Goal: Task Accomplishment & Management: Complete application form

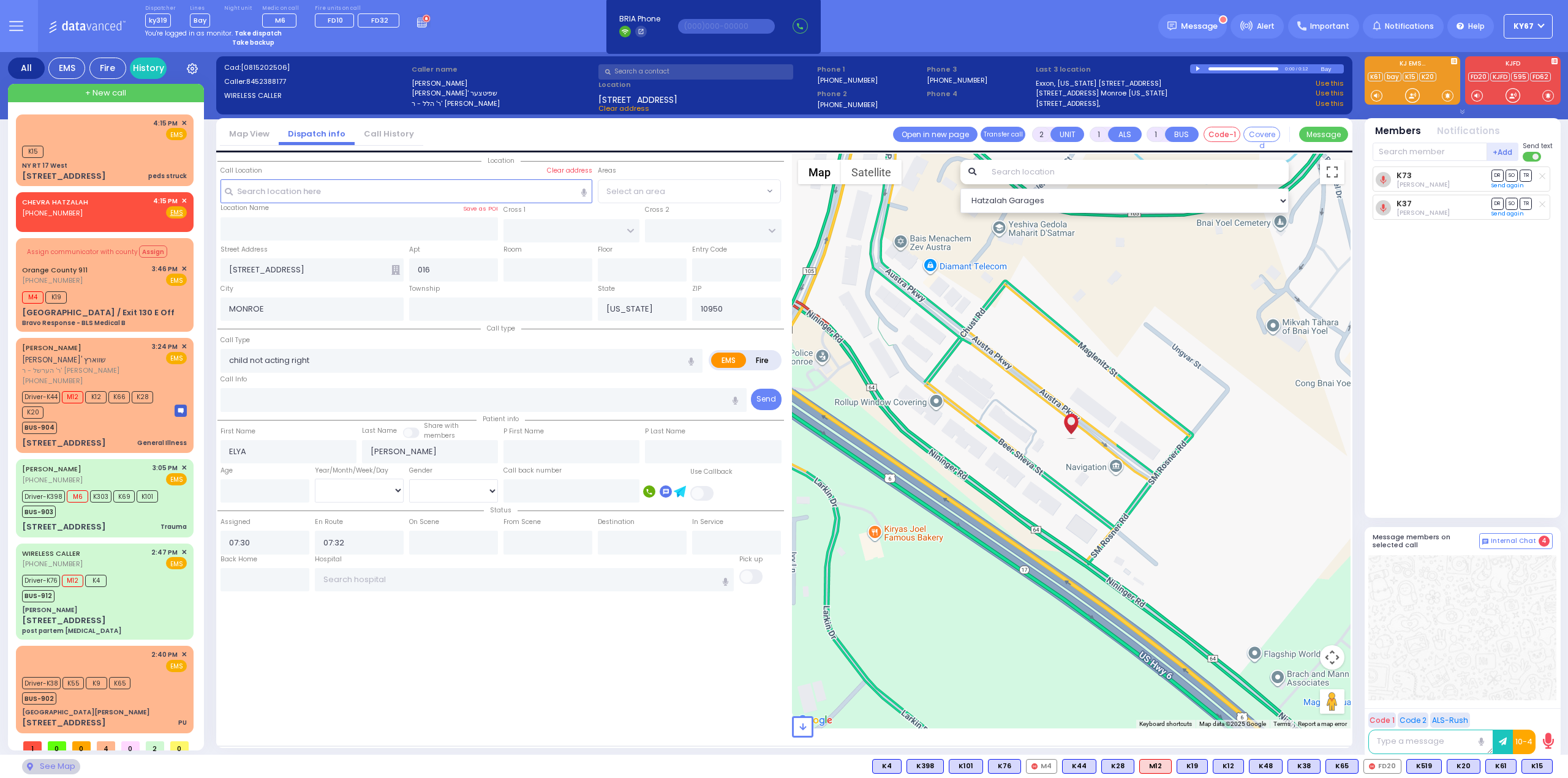
select select
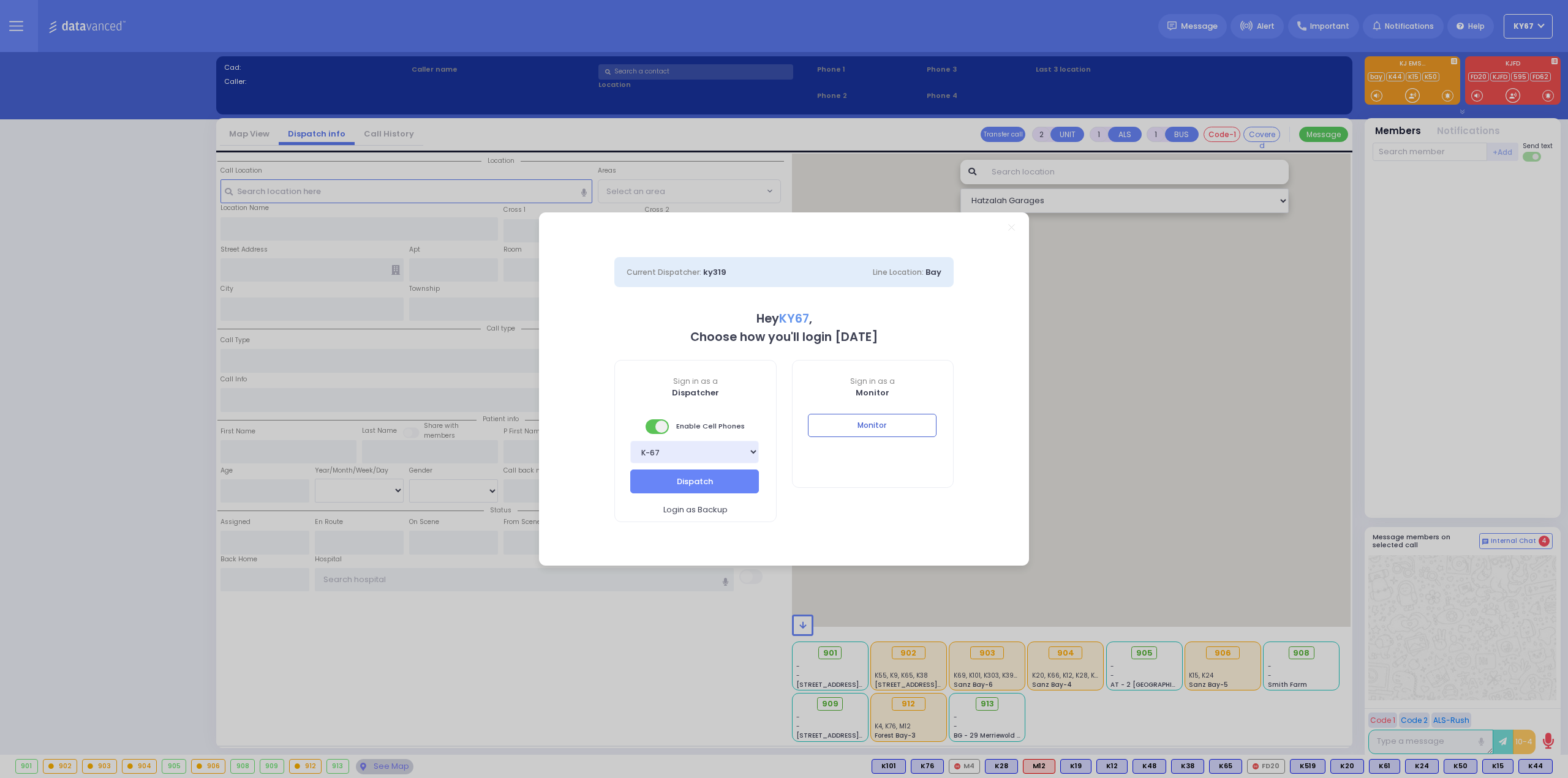
select select "9"
type input "Ky67"
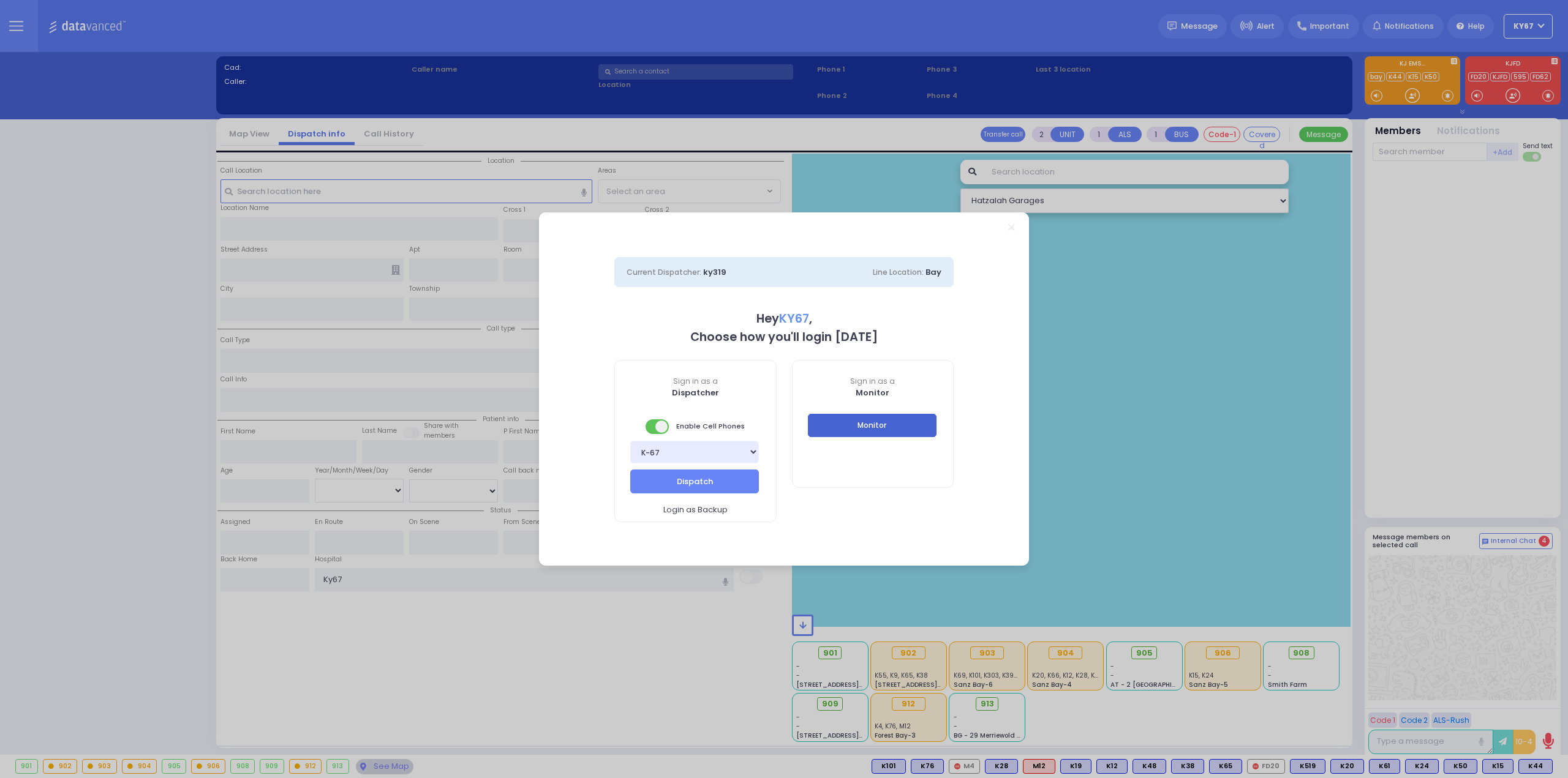
click at [899, 428] on button "Monitor" at bounding box center [872, 425] width 128 height 23
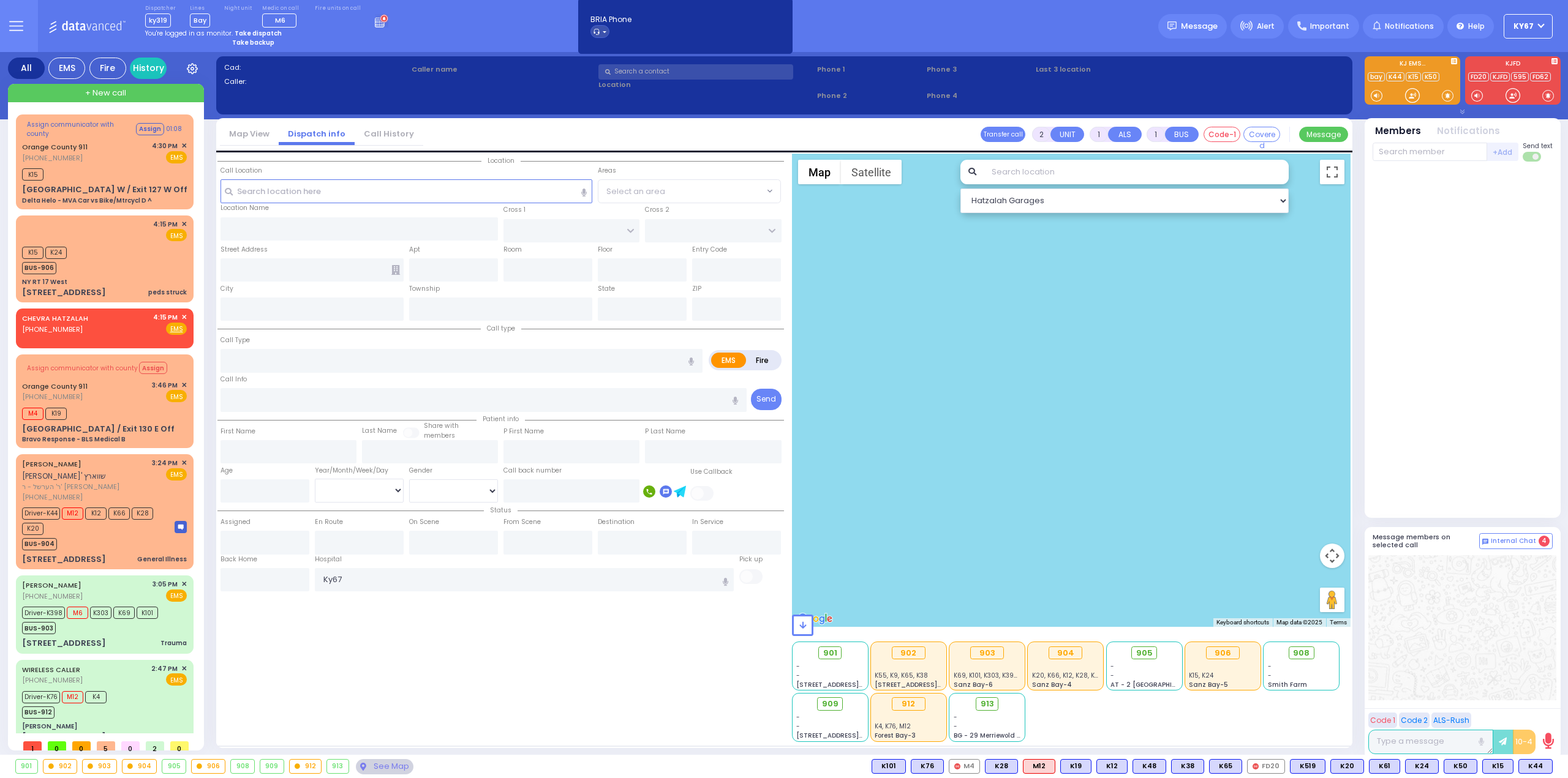
click at [11, 25] on icon at bounding box center [16, 26] width 14 height 14
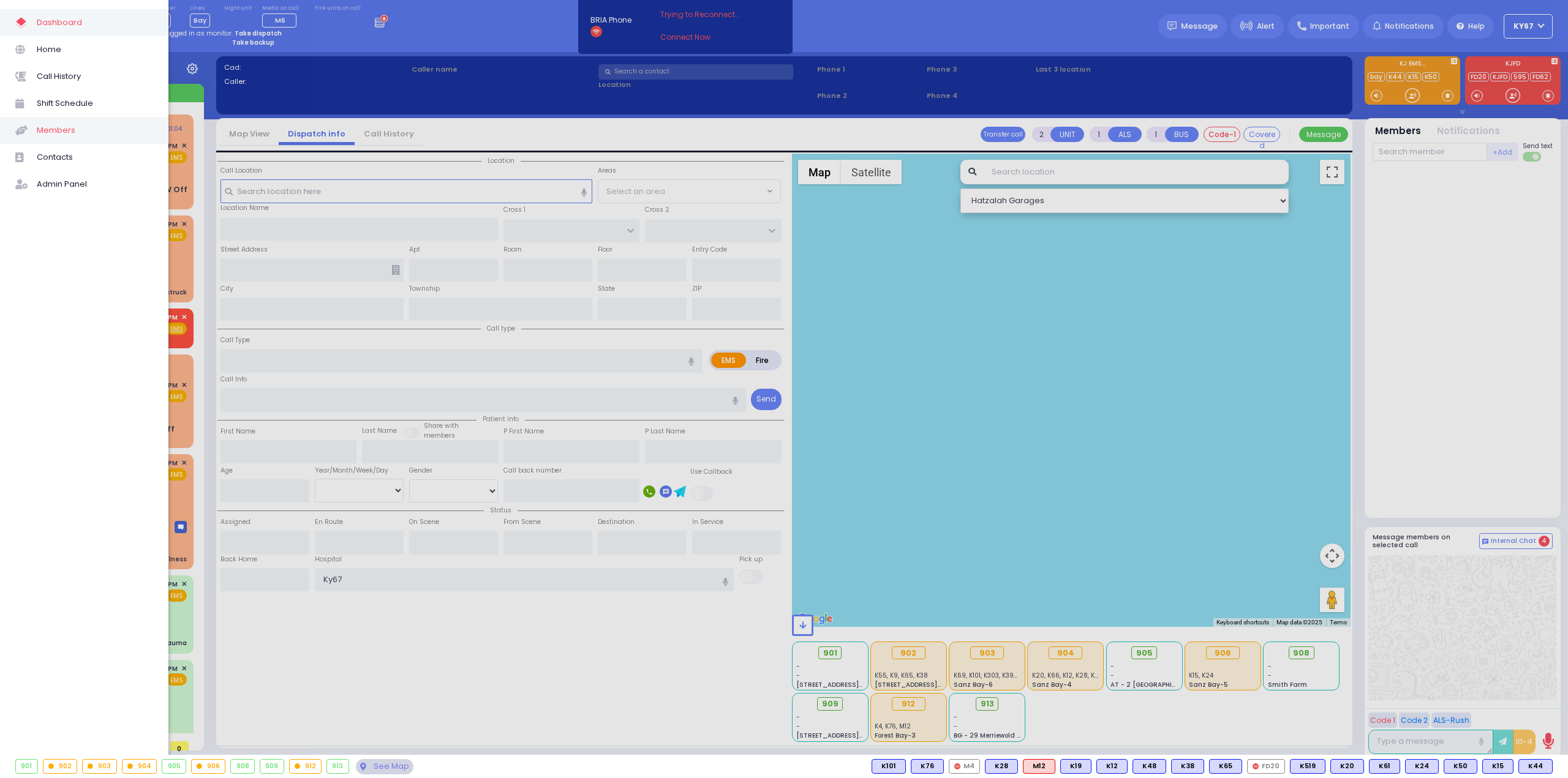
click at [74, 132] on span "Members" at bounding box center [95, 130] width 116 height 16
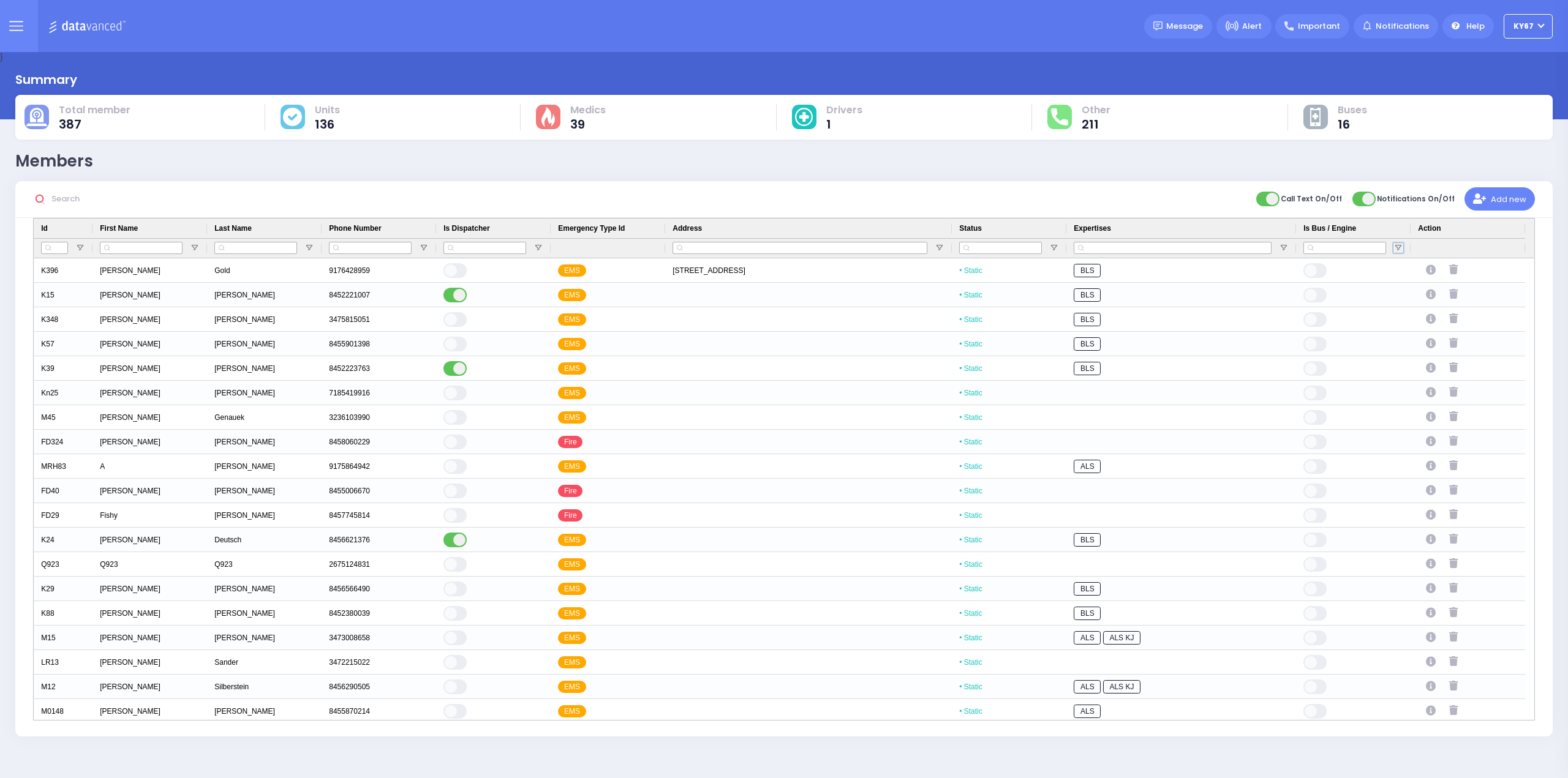
click at [1398, 245] on span "Open Filter Menu" at bounding box center [1398, 247] width 9 height 9
click at [1398, 300] on div "false" at bounding box center [1407, 299] width 30 height 9
click at [1397, 298] on input "checkbox" at bounding box center [1396, 300] width 8 height 8
type input "(1) true"
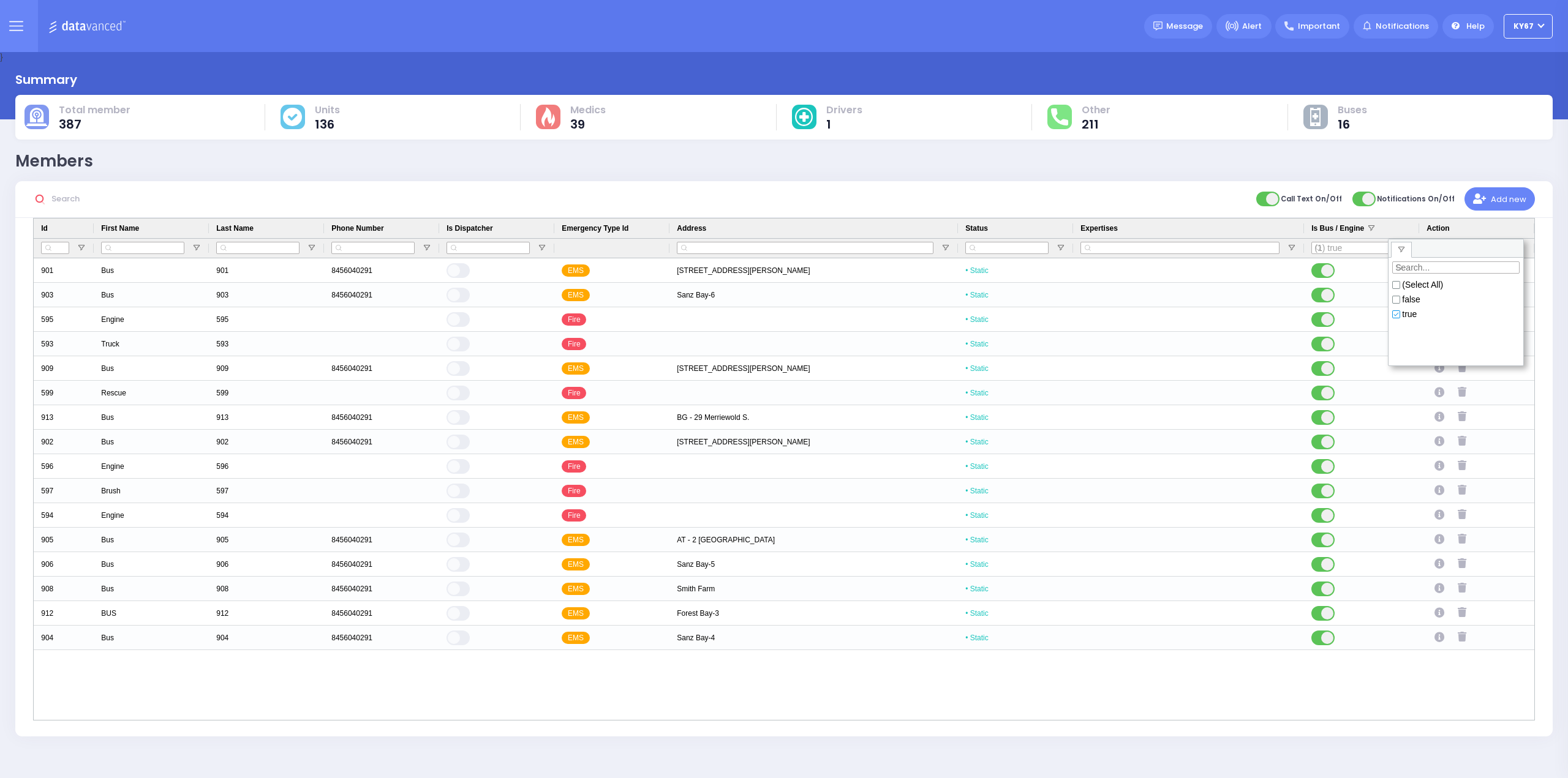
click at [1140, 199] on div "Call Text On/Off Add new" at bounding box center [783, 199] width 1537 height 37
click at [614, 230] on span "Emergency Type Id" at bounding box center [594, 228] width 66 height 9
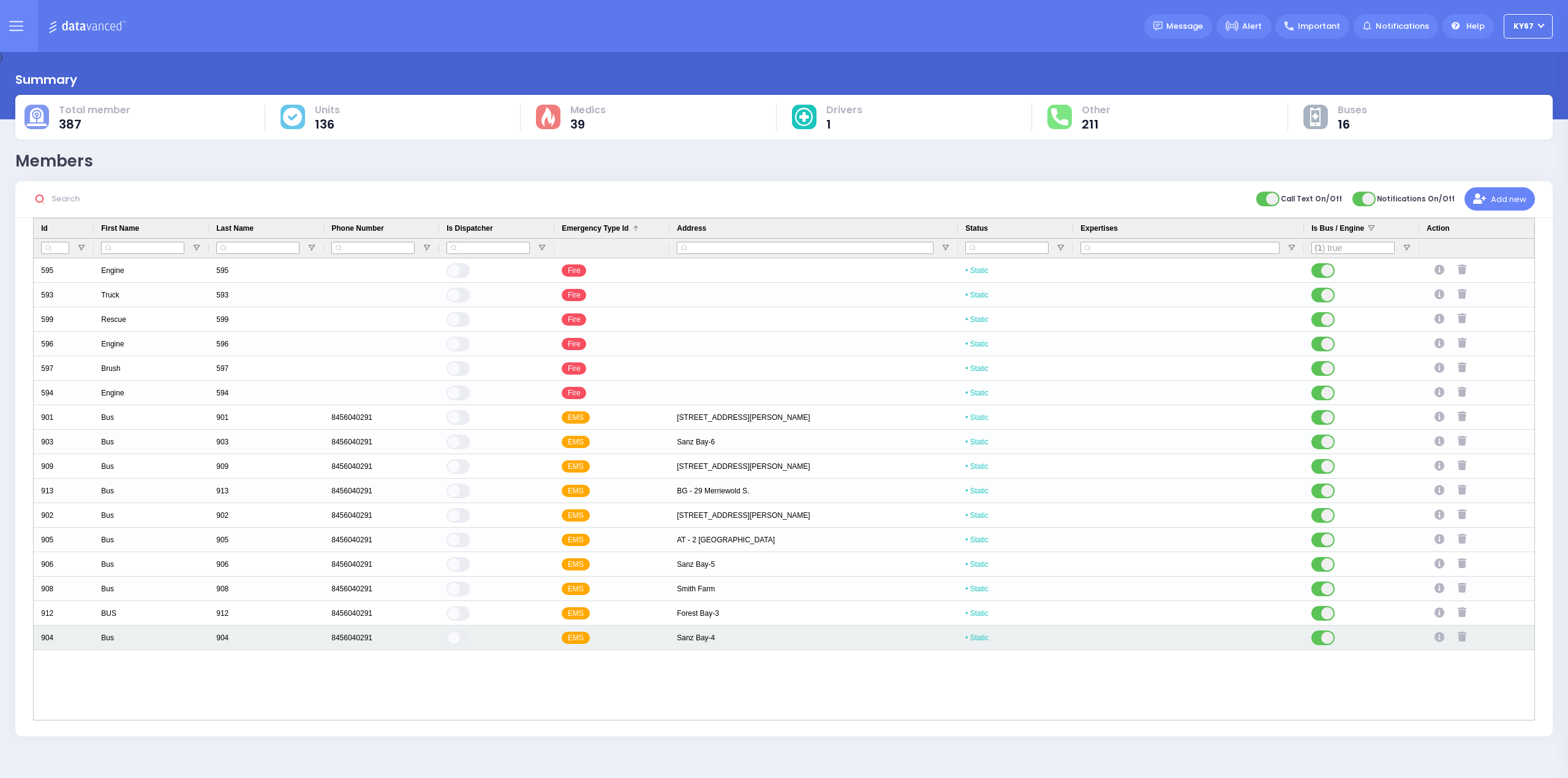
click at [708, 639] on div "Sanz Bay-4" at bounding box center [814, 638] width 289 height 25
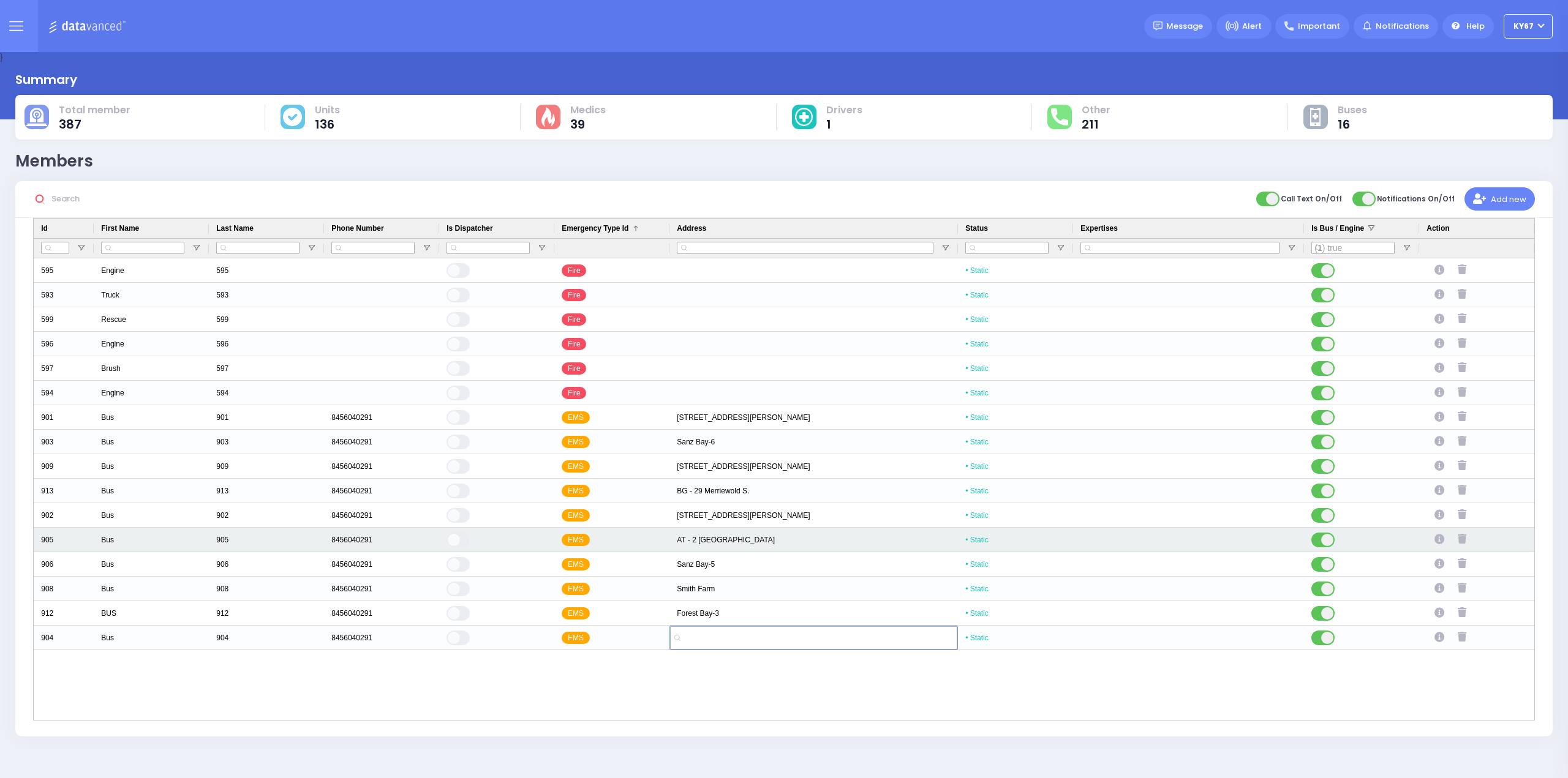
click at [732, 540] on div "AT - 2 [GEOGRAPHIC_DATA]" at bounding box center [814, 540] width 289 height 25
click at [718, 543] on div "AT - 2 [GEOGRAPHIC_DATA]" at bounding box center [814, 540] width 289 height 25
click at [744, 538] on input "AT - 2 [GEOGRAPHIC_DATA]" at bounding box center [814, 540] width 287 height 23
drag, startPoint x: 724, startPoint y: 543, endPoint x: 602, endPoint y: 548, distance: 122.1
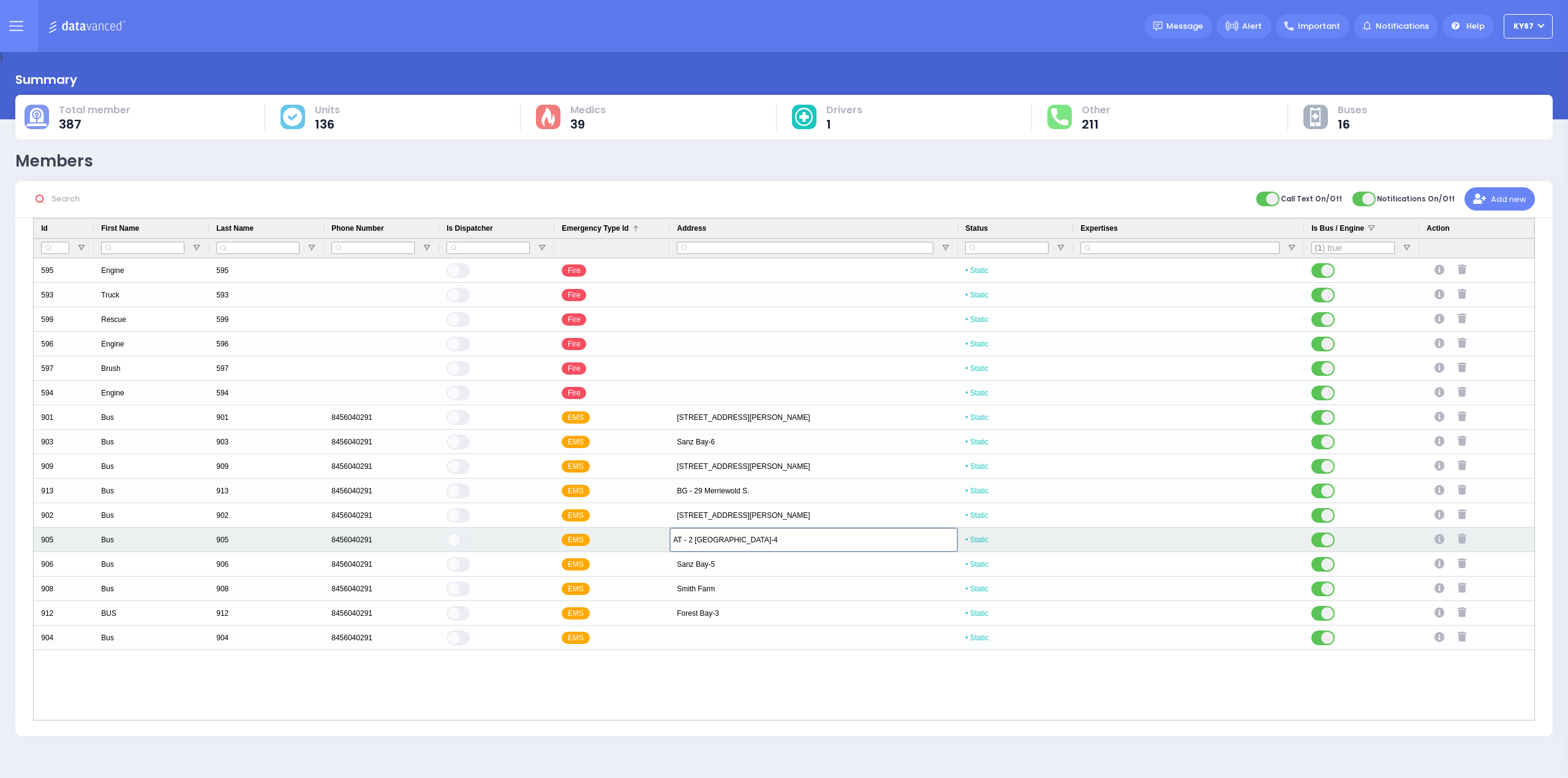
click at [602, 548] on div "905 Bus 905 8456040291 EMS AT - 2 Karlsburg Sanz Bay-4 • Static" at bounding box center [783, 540] width 1500 height 25
type input "Sanz Bay-4"
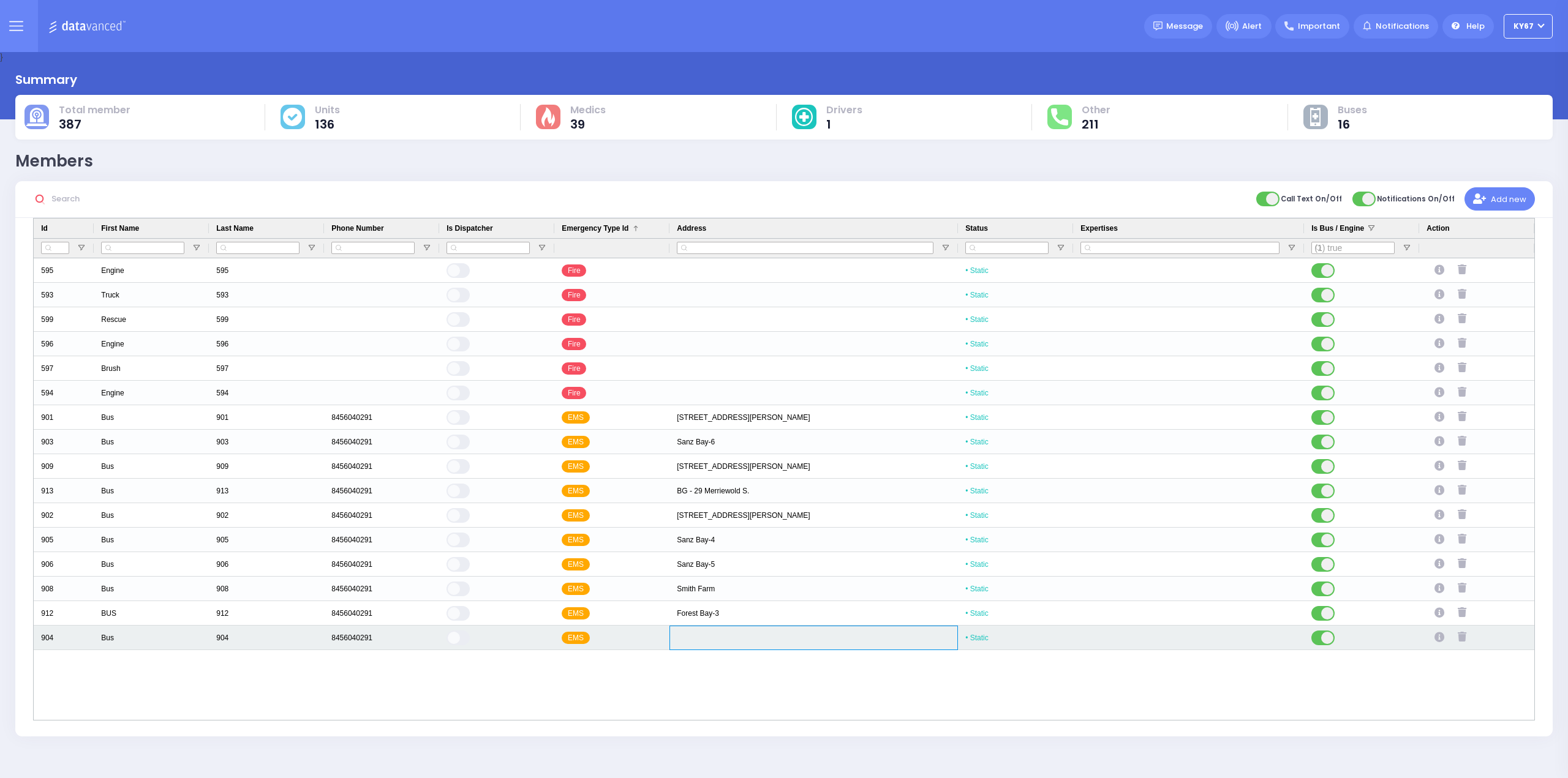
click at [724, 633] on div "Press SPACE to select this row." at bounding box center [814, 638] width 289 height 25
click at [714, 636] on div "Press SPACE to select this row." at bounding box center [814, 638] width 289 height 25
type input "AT - 2 [GEOGRAPHIC_DATA]"
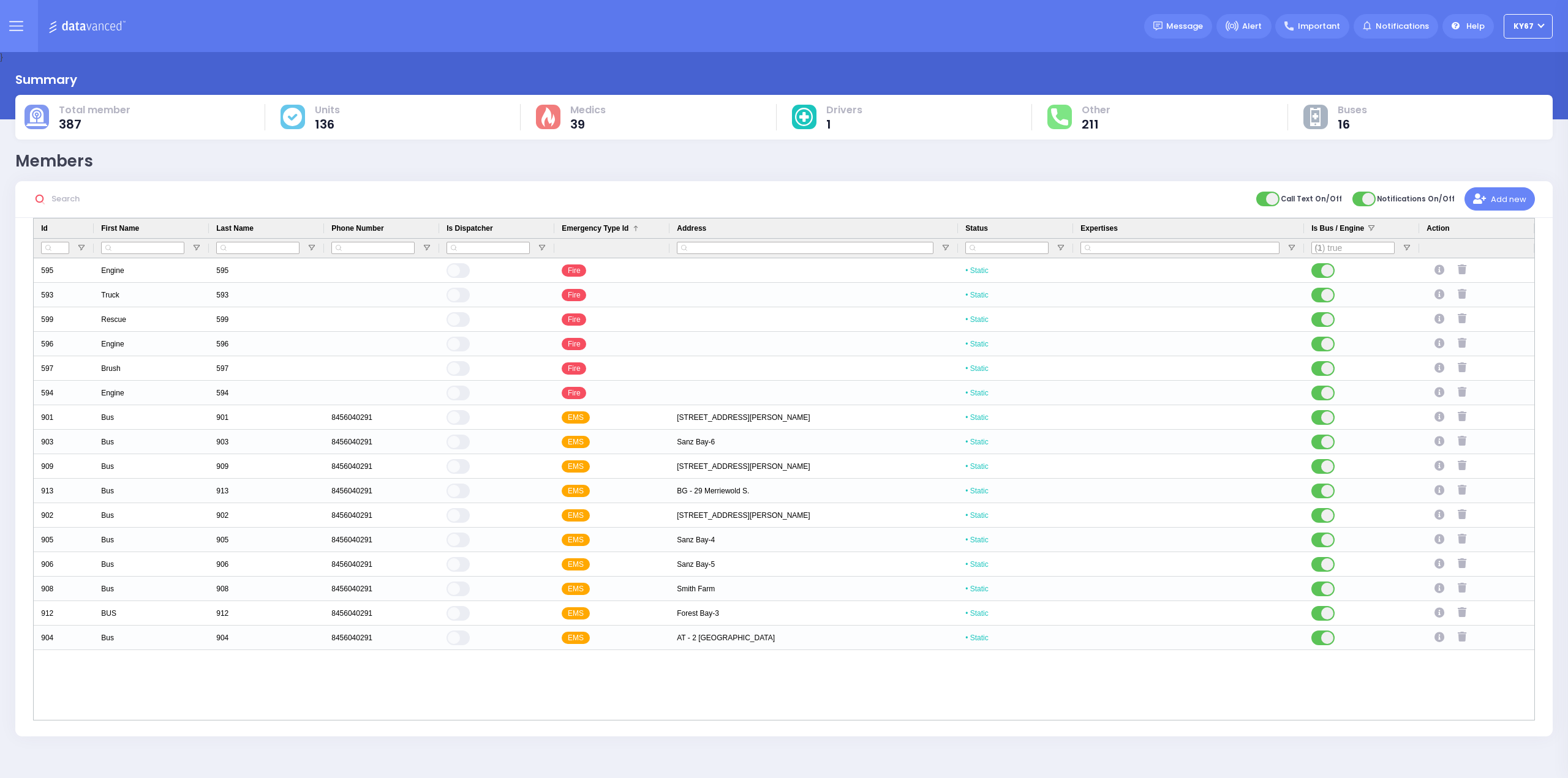
click at [16, 31] on icon at bounding box center [16, 26] width 14 height 14
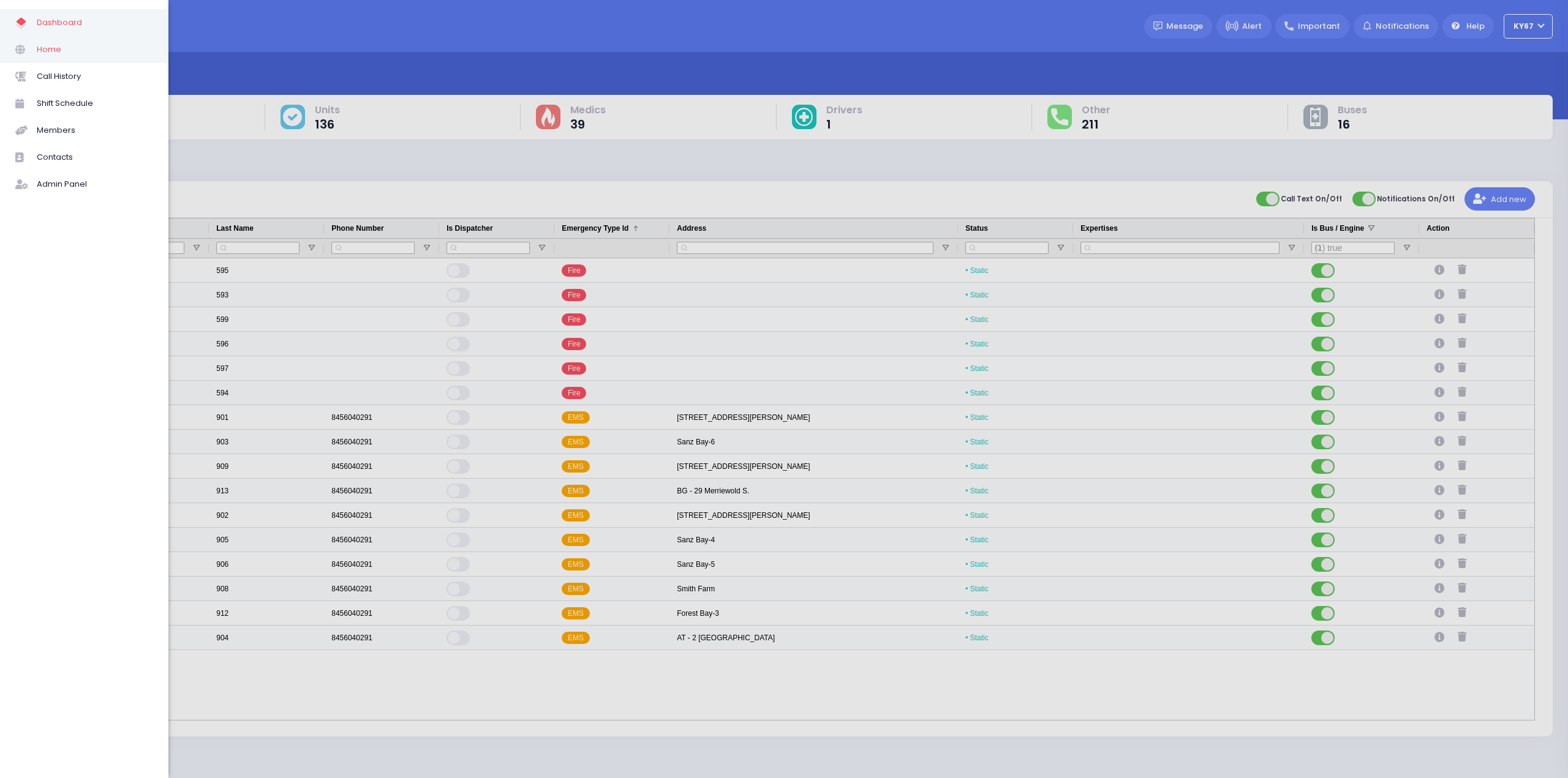
click at [70, 51] on span "Home" at bounding box center [95, 49] width 116 height 16
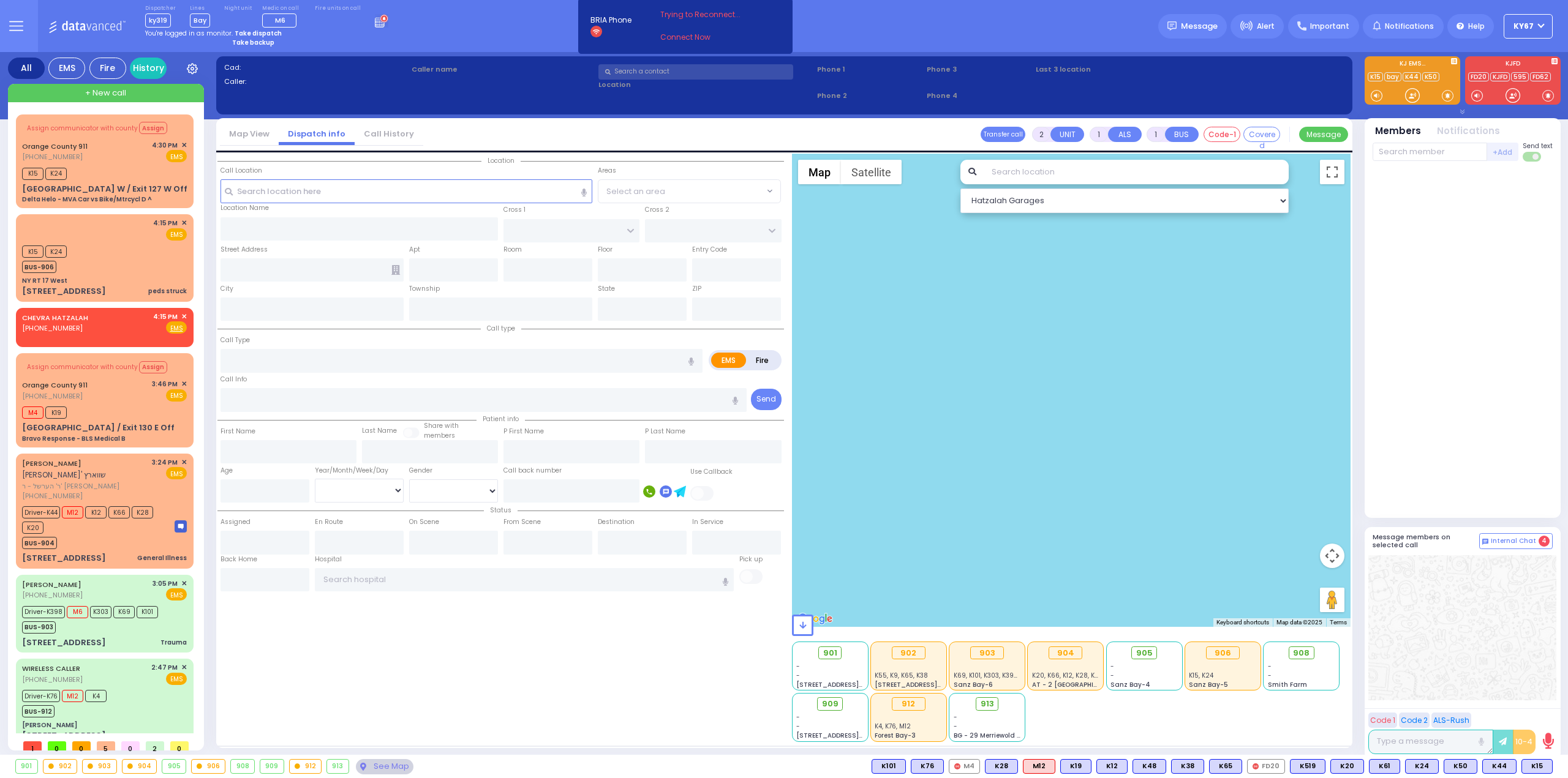
type input "6"
select select
type input "General Illness"
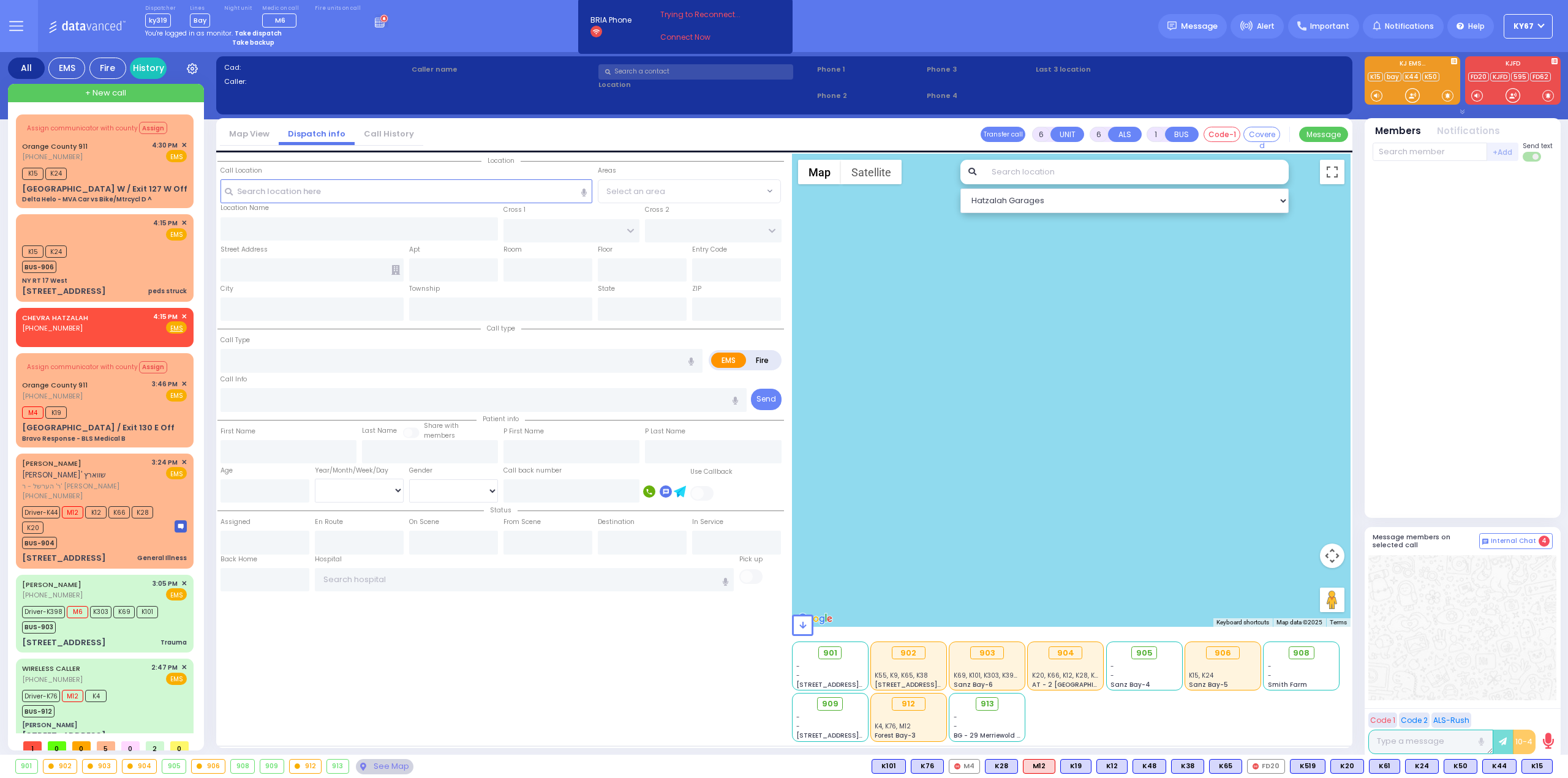
radio input "true"
type input "[PERSON_NAME]"
type input "Unknown"
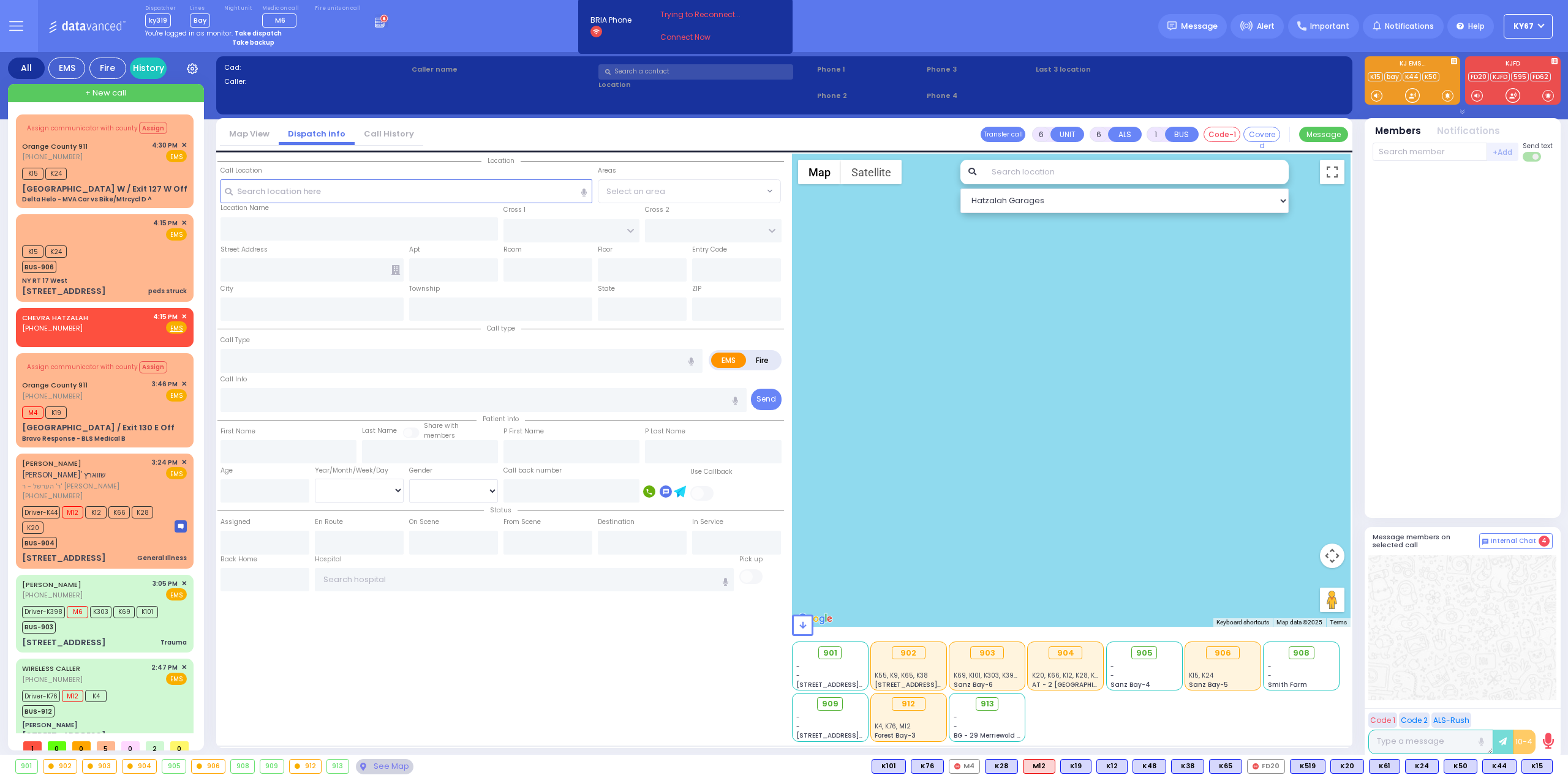
select select "Year"
type input "15:24"
type input "15:28"
type input "15:29"
type input "16:20"
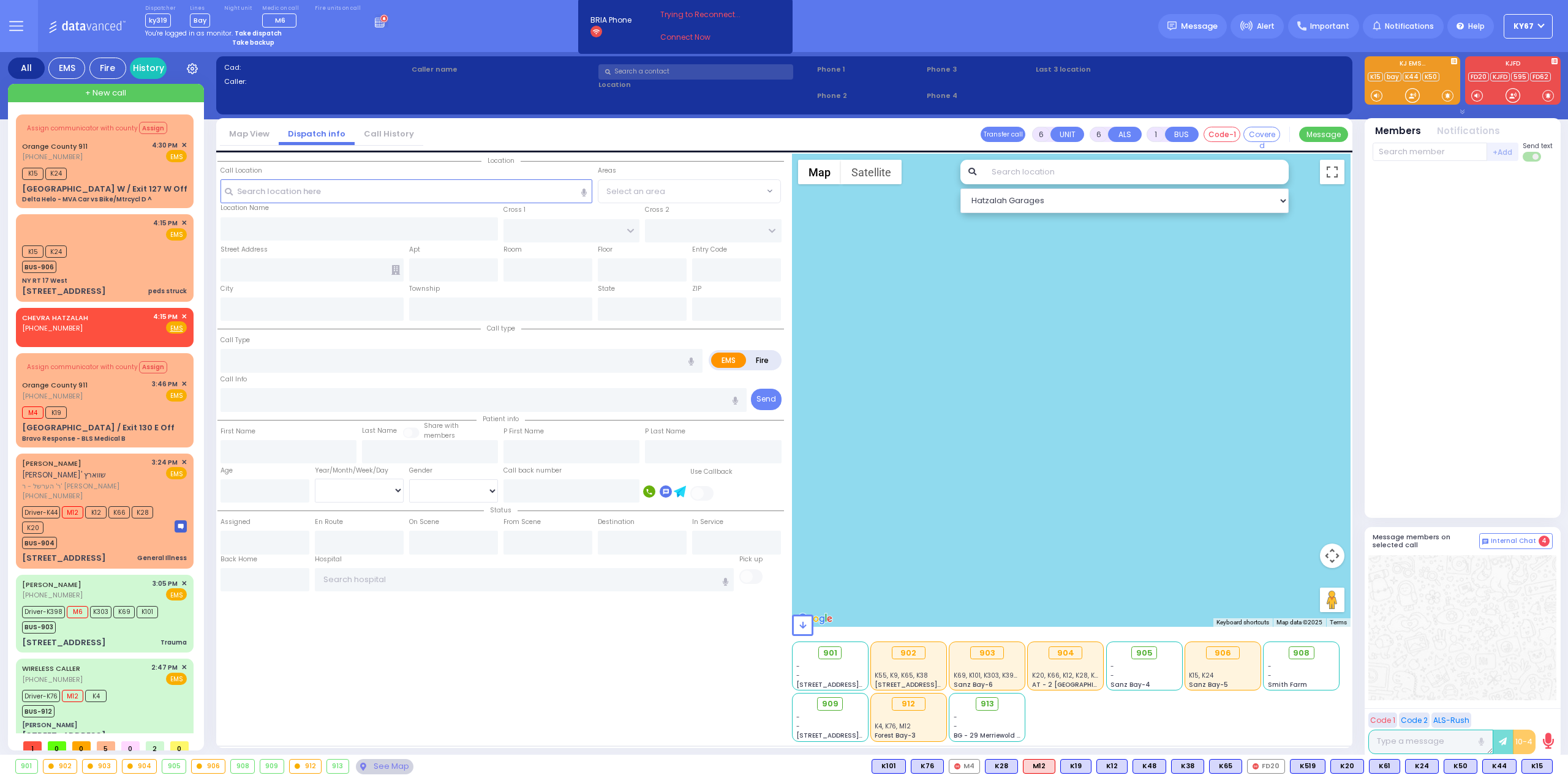
type input "[US_STATE][GEOGRAPHIC_DATA]- [GEOGRAPHIC_DATA]"
type input "[GEOGRAPHIC_DATA]"
type input "PAKSH PL"
type input "[STREET_ADDRESS]"
type input "201"
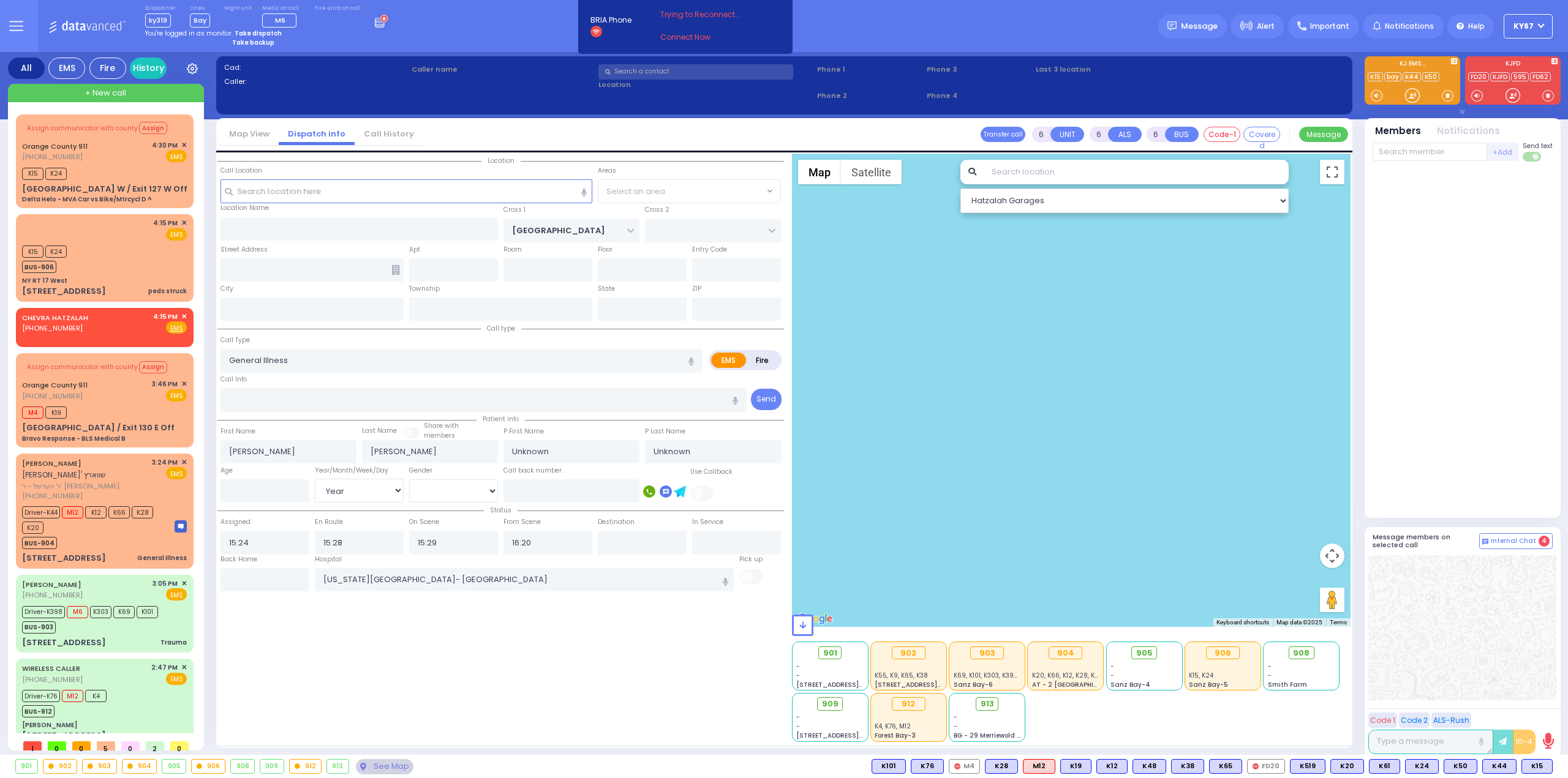
type input "[PERSON_NAME]"
type input "[US_STATE]"
type input "10950"
select select "SECTION 5"
select select "Hatzalah Garages"
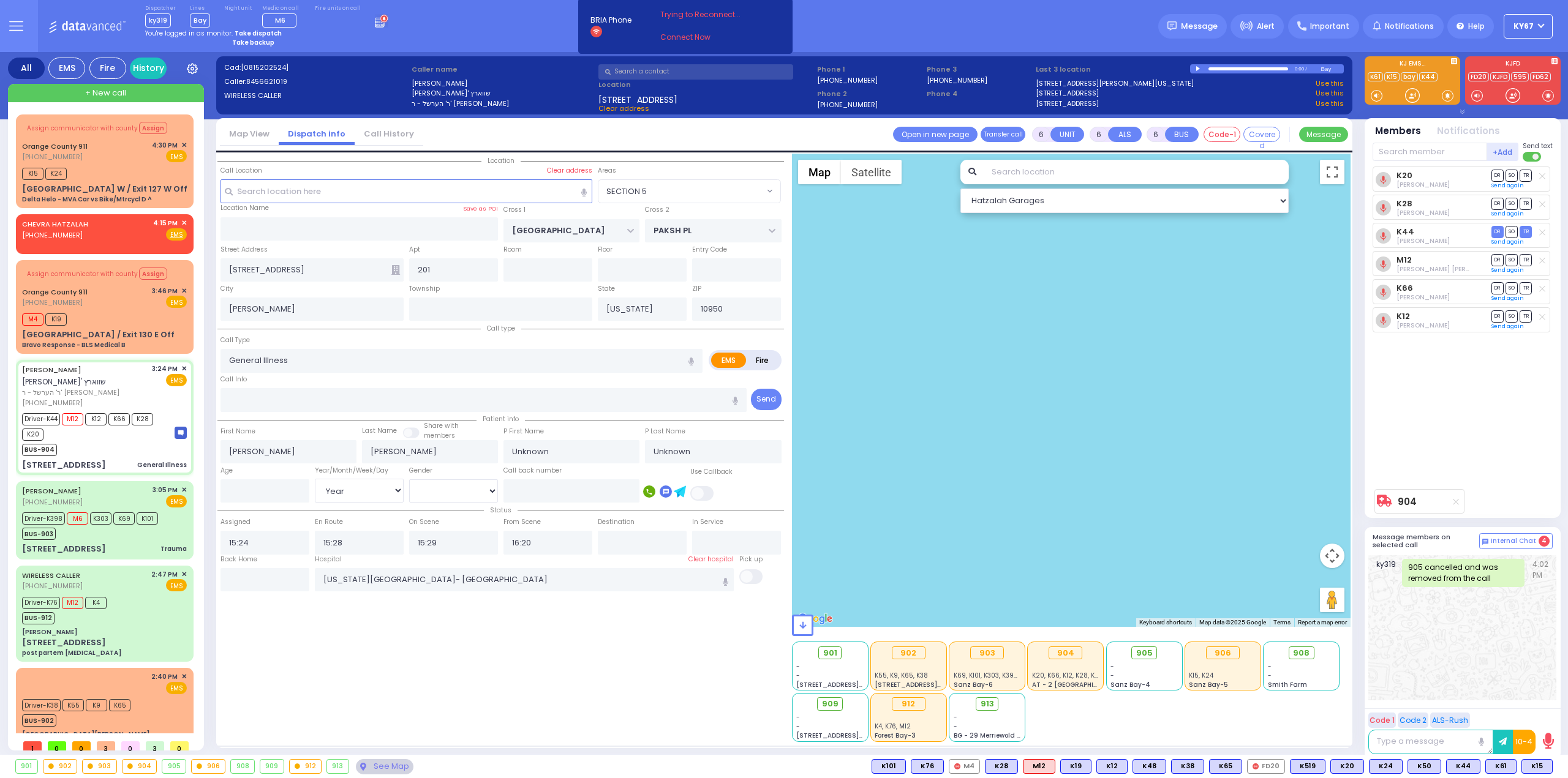
select select
radio input "true"
type input "[PERSON_NAME]"
type input "69"
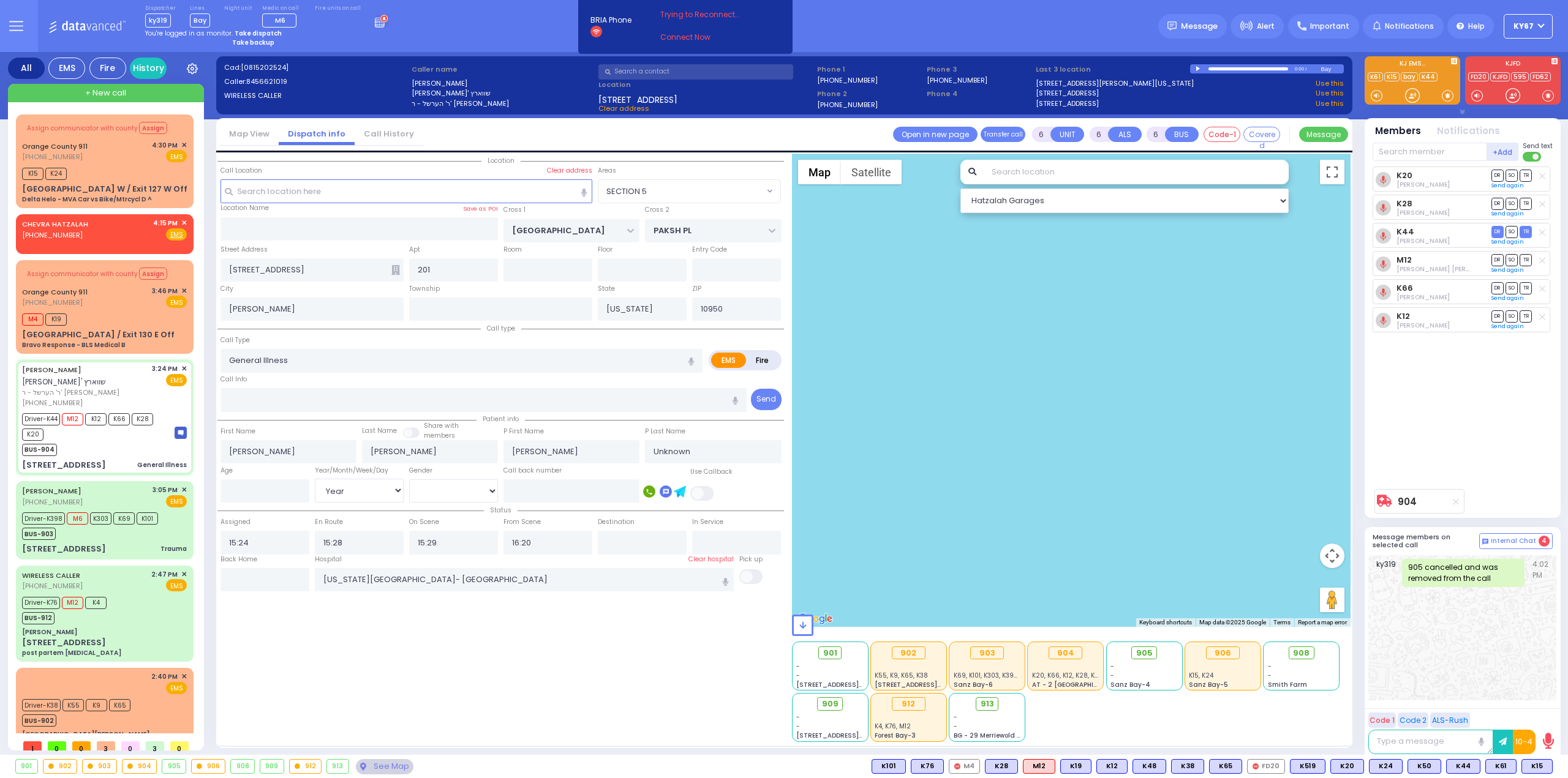
select select "Year"
select select "[DEMOGRAPHIC_DATA]"
select select "SECTION 5"
select select "Hatzalah Garages"
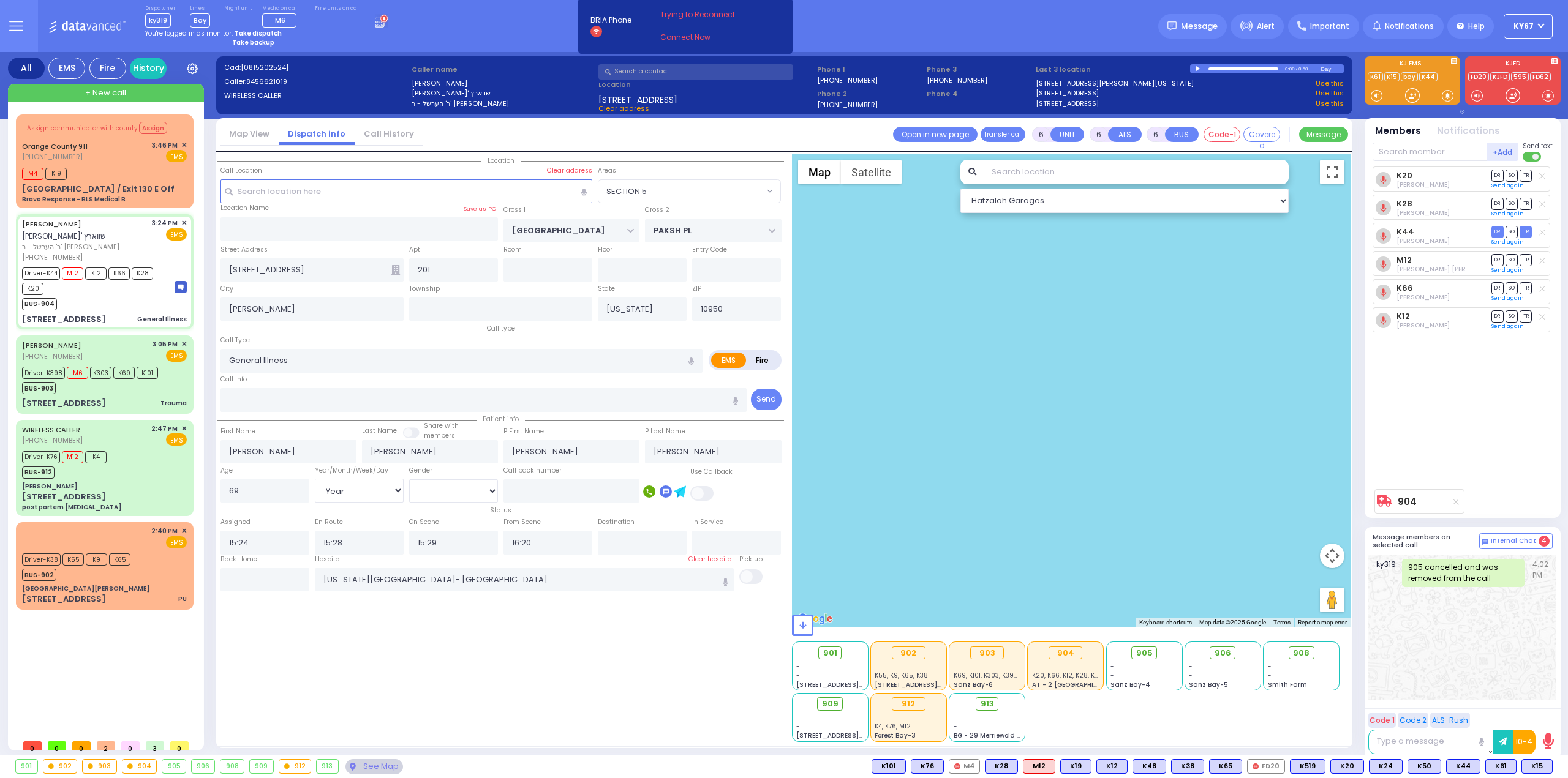
select select
radio input "true"
select select "Year"
select select "[DEMOGRAPHIC_DATA]"
radio input "true"
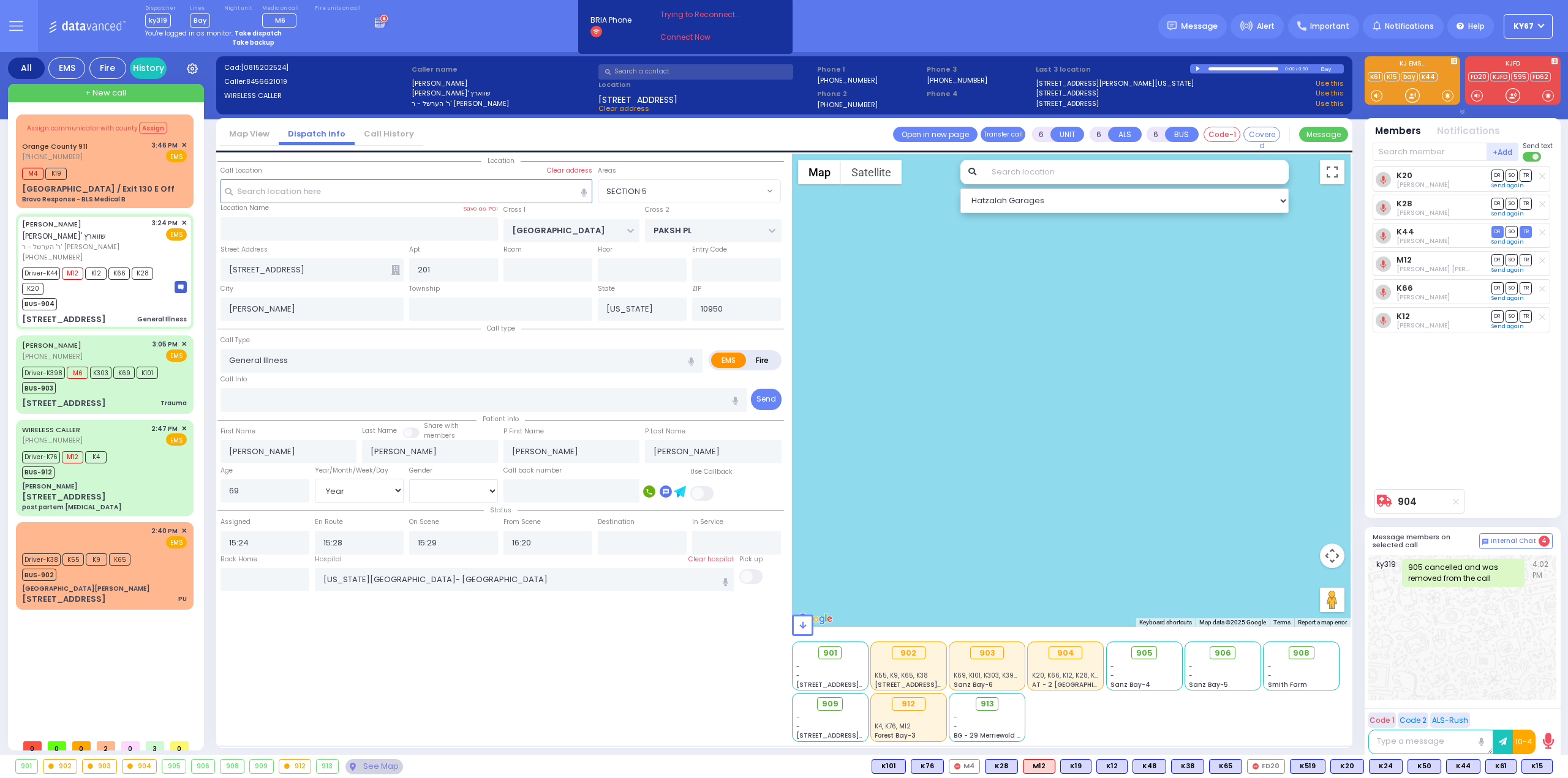
select select "Year"
select select "[DEMOGRAPHIC_DATA]"
select select "SECTION 5"
select select "Hatzalah Garages"
select select
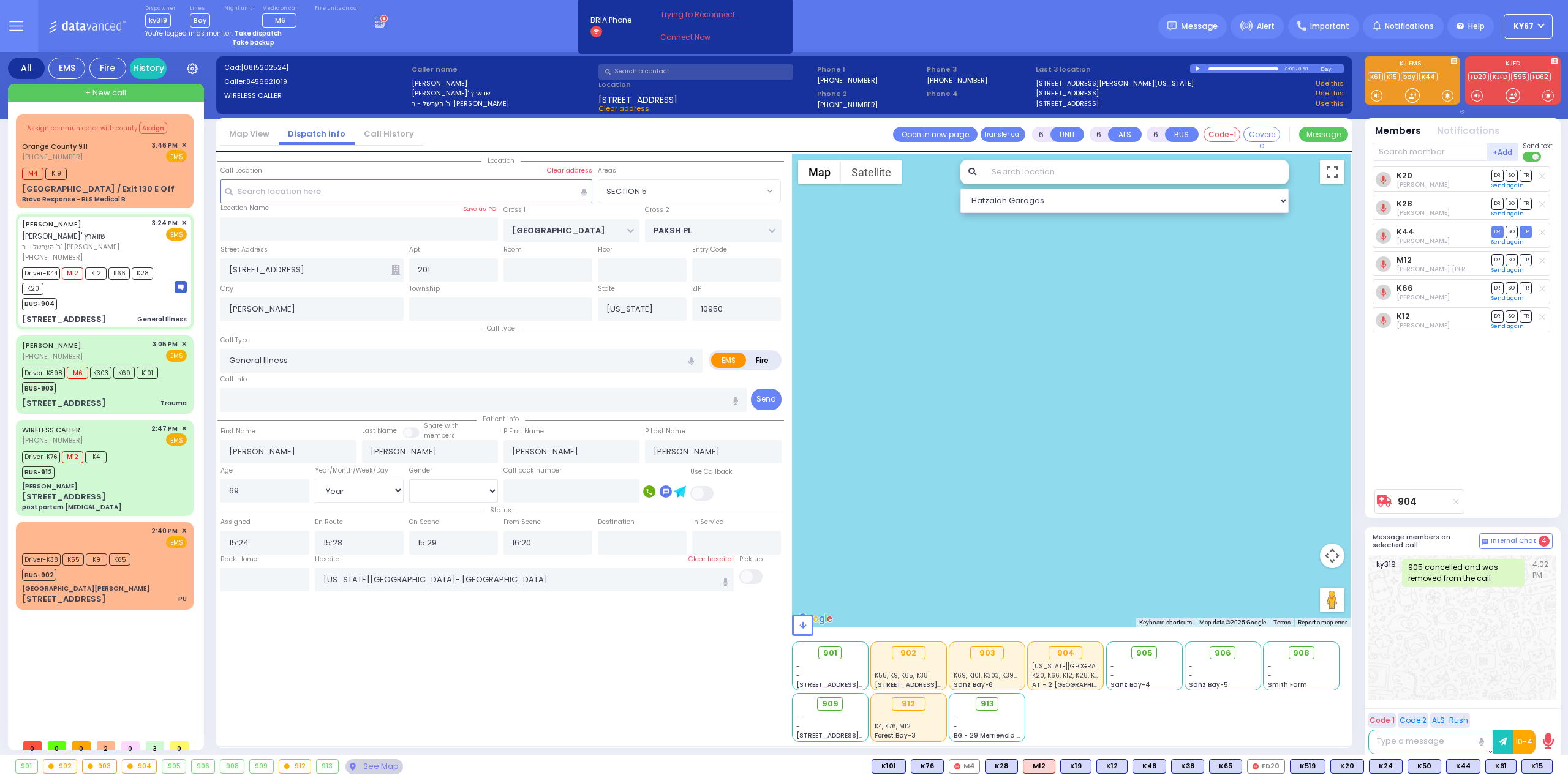
radio input "true"
select select "Year"
select select "[DEMOGRAPHIC_DATA]"
radio input "true"
select select "Year"
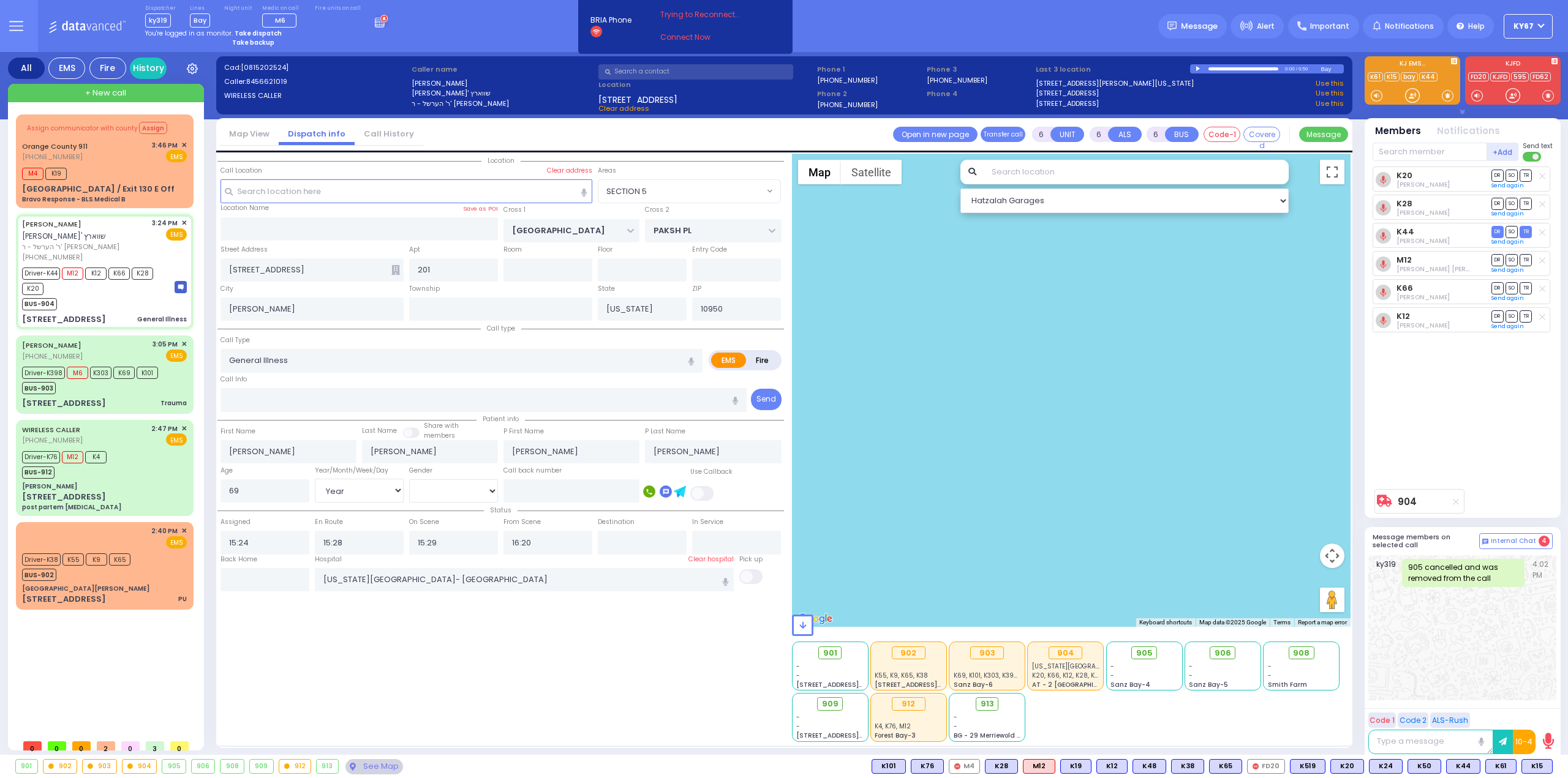
select select "[DEMOGRAPHIC_DATA]"
select select "SECTION 5"
select select "Hatzalah Garages"
select select
radio input "true"
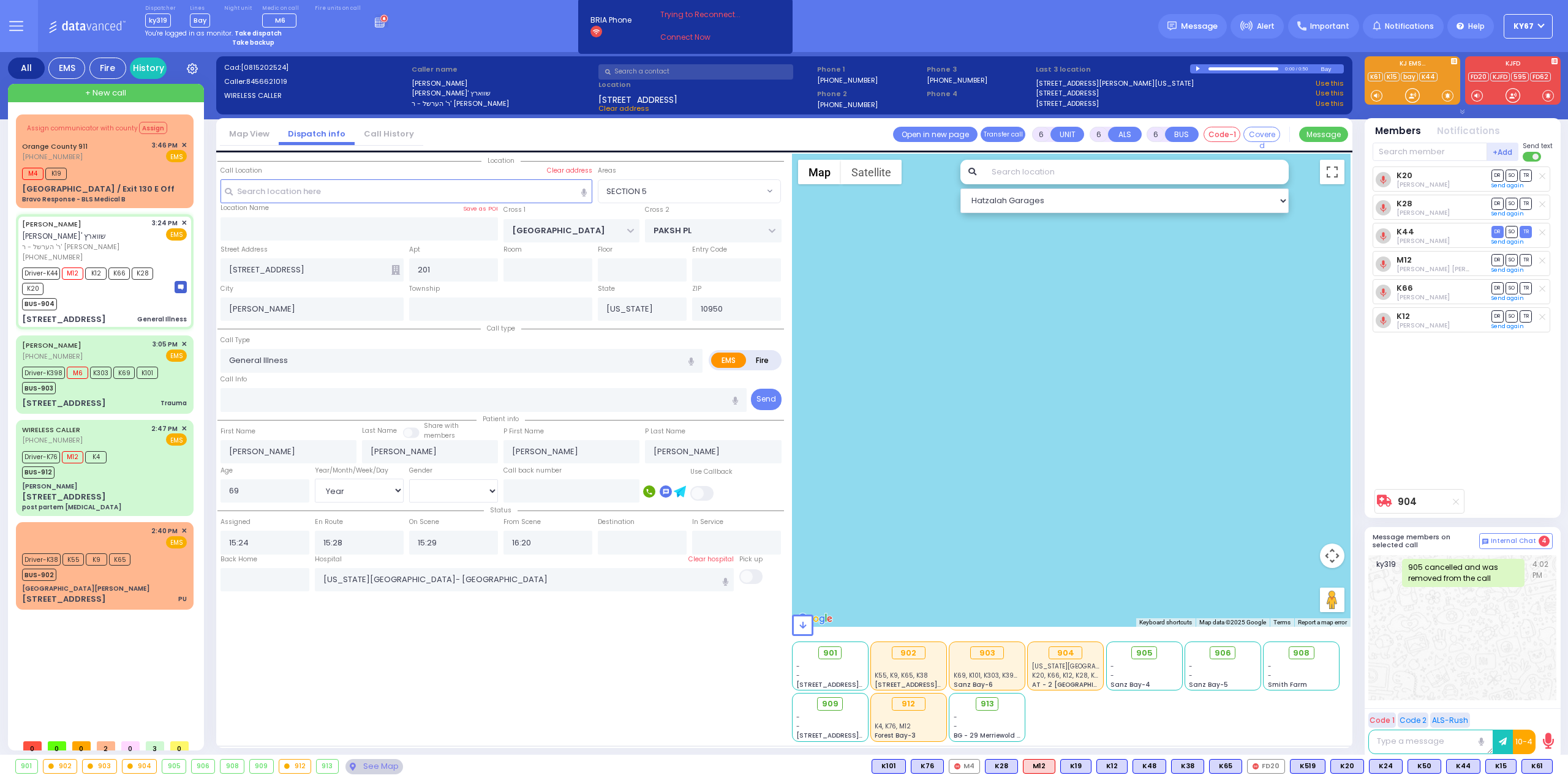
select select "Year"
select select "[DEMOGRAPHIC_DATA]"
select select "SECTION 5"
select select "Hatzalah Garages"
select select
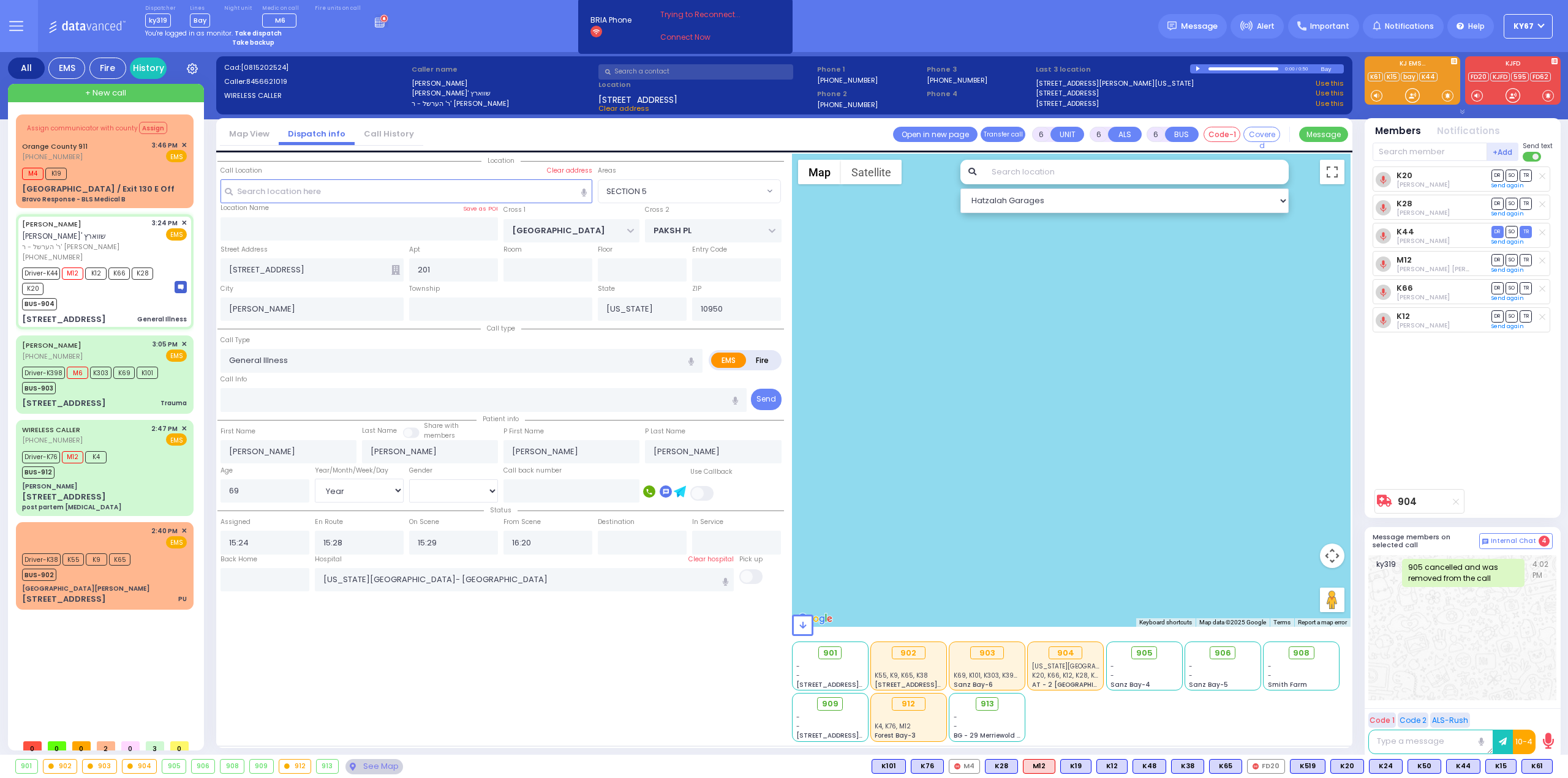
radio input "true"
select select "Year"
select select "[DEMOGRAPHIC_DATA]"
radio input "true"
select select "Year"
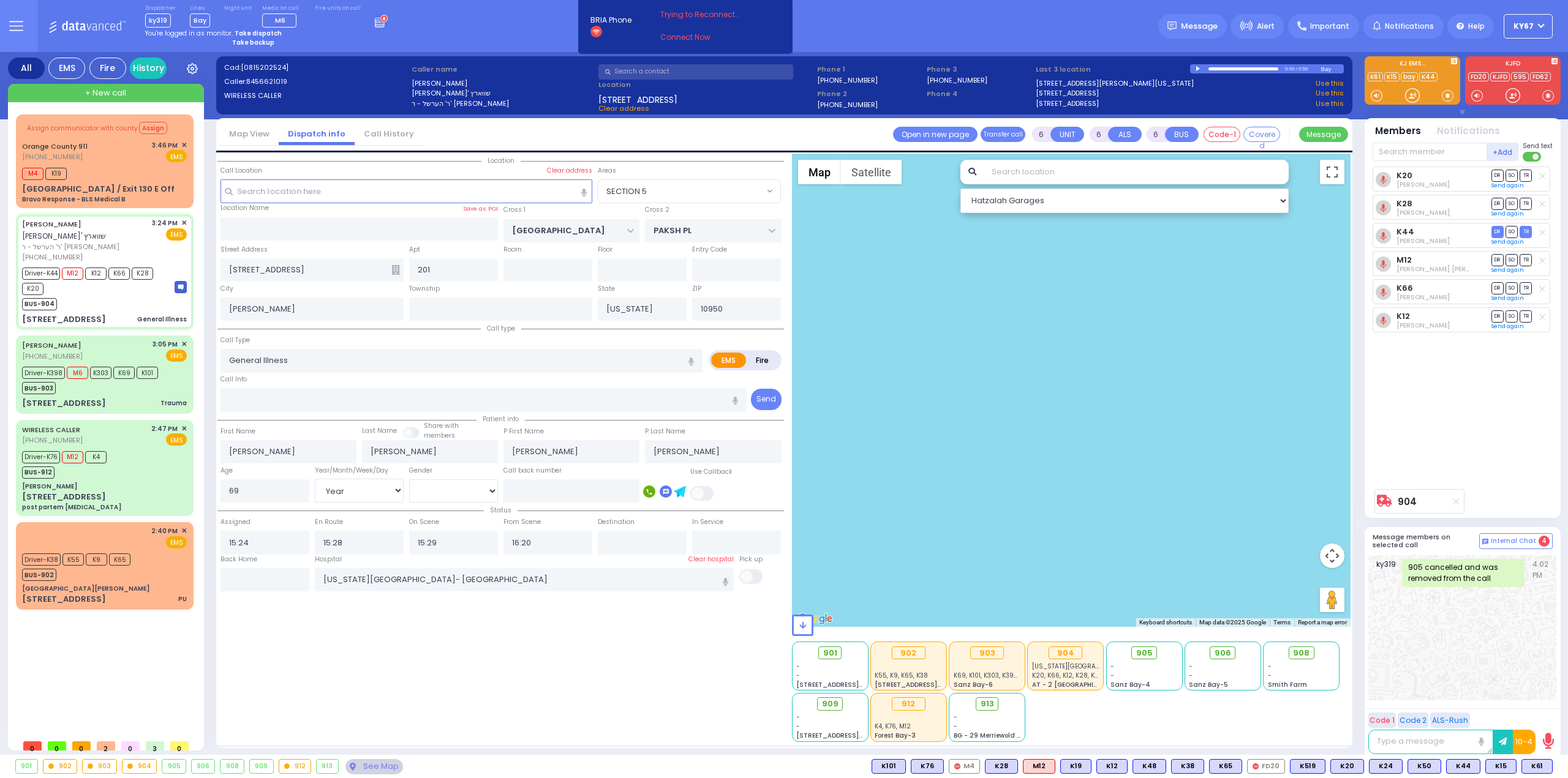
select select "[DEMOGRAPHIC_DATA]"
radio input "true"
select select "Year"
select select "[DEMOGRAPHIC_DATA]"
select select "SECTION 5"
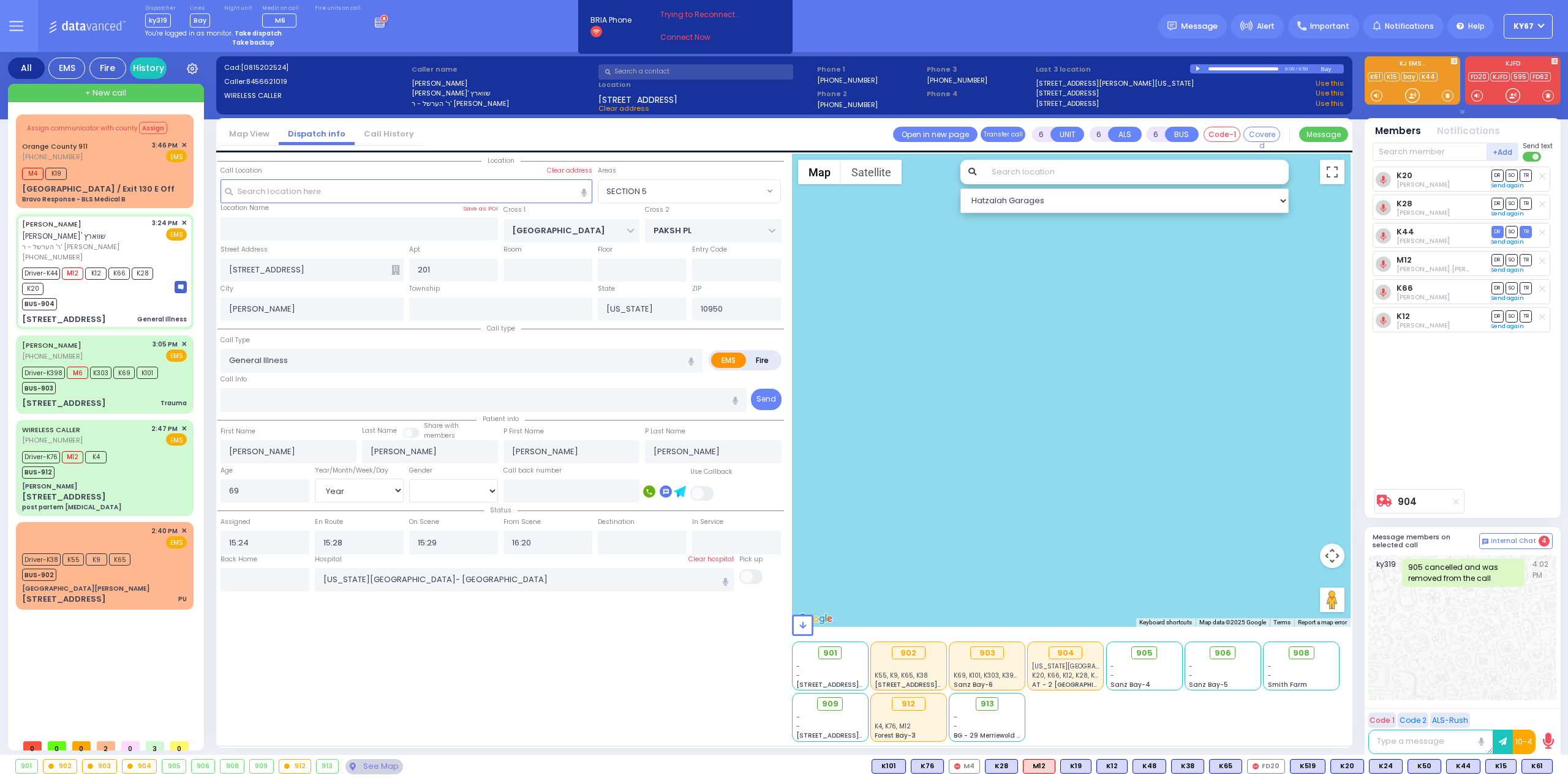
select select "Hatzalah Garages"
select select
radio input "true"
select select "Year"
select select "[DEMOGRAPHIC_DATA]"
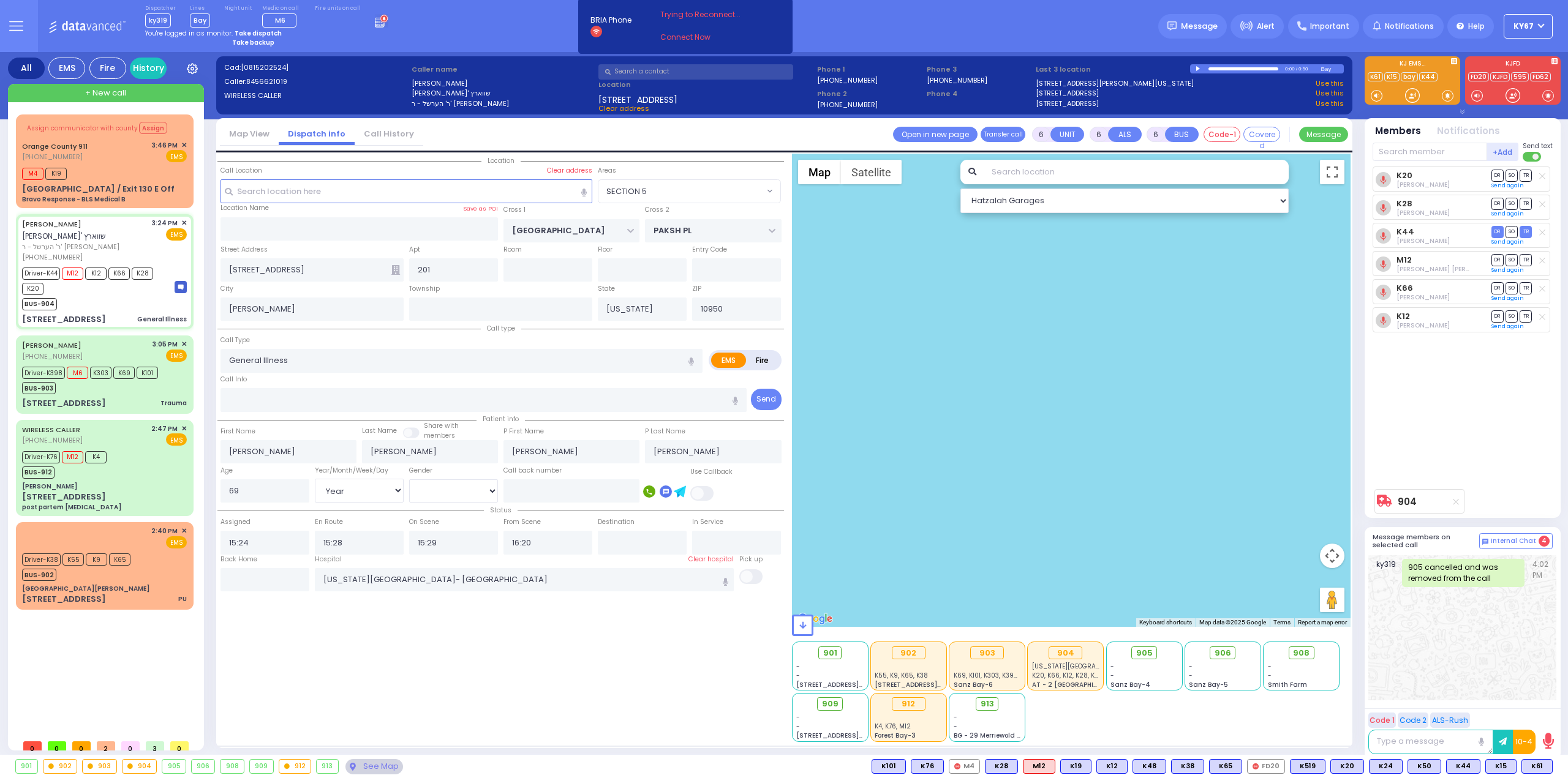
radio input "true"
select select "Year"
select select "[DEMOGRAPHIC_DATA]"
select select "SECTION 5"
select select "Hatzalah Garages"
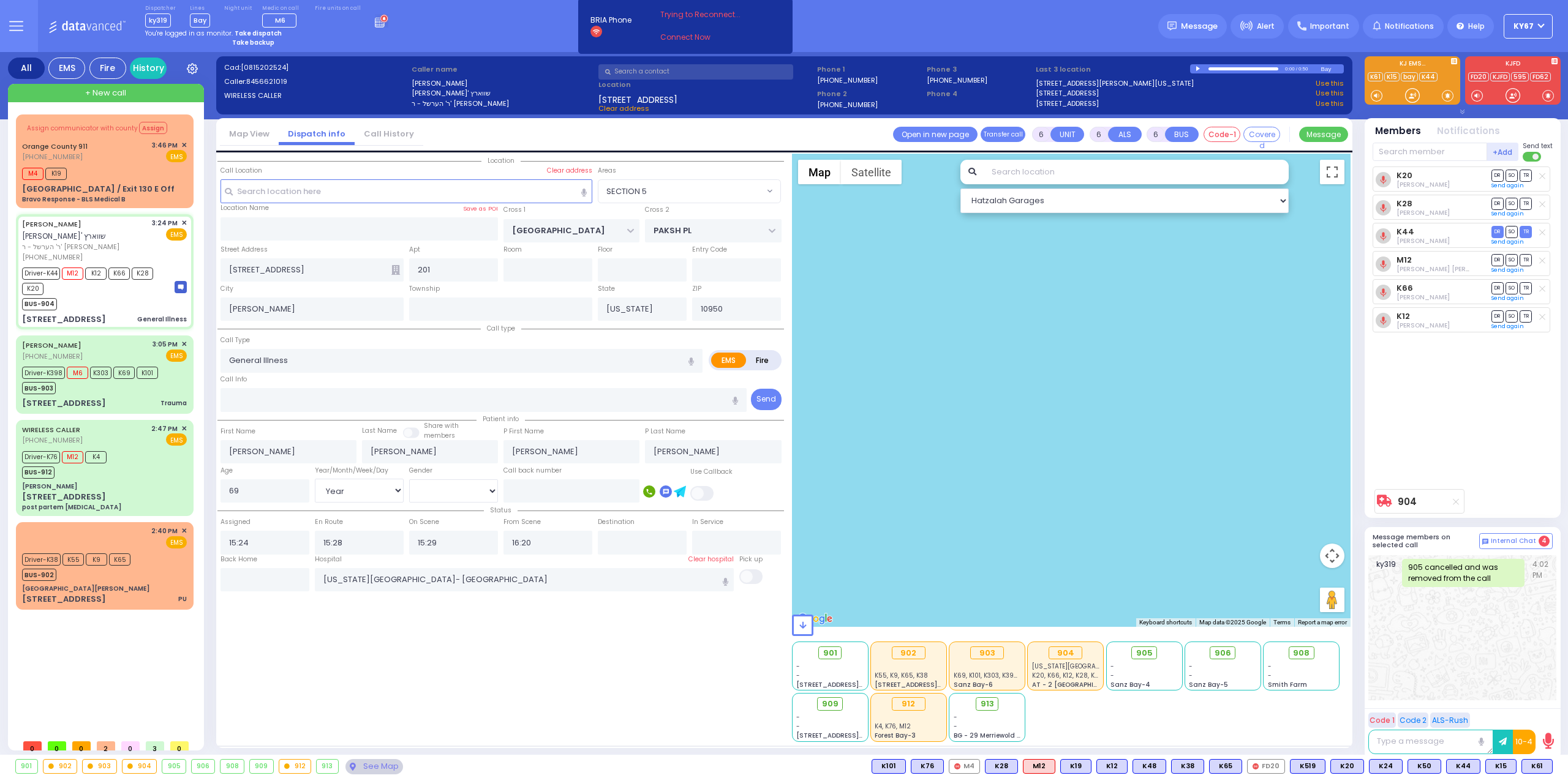
select select
radio input "true"
select select "Year"
select select "[DEMOGRAPHIC_DATA]"
radio input "true"
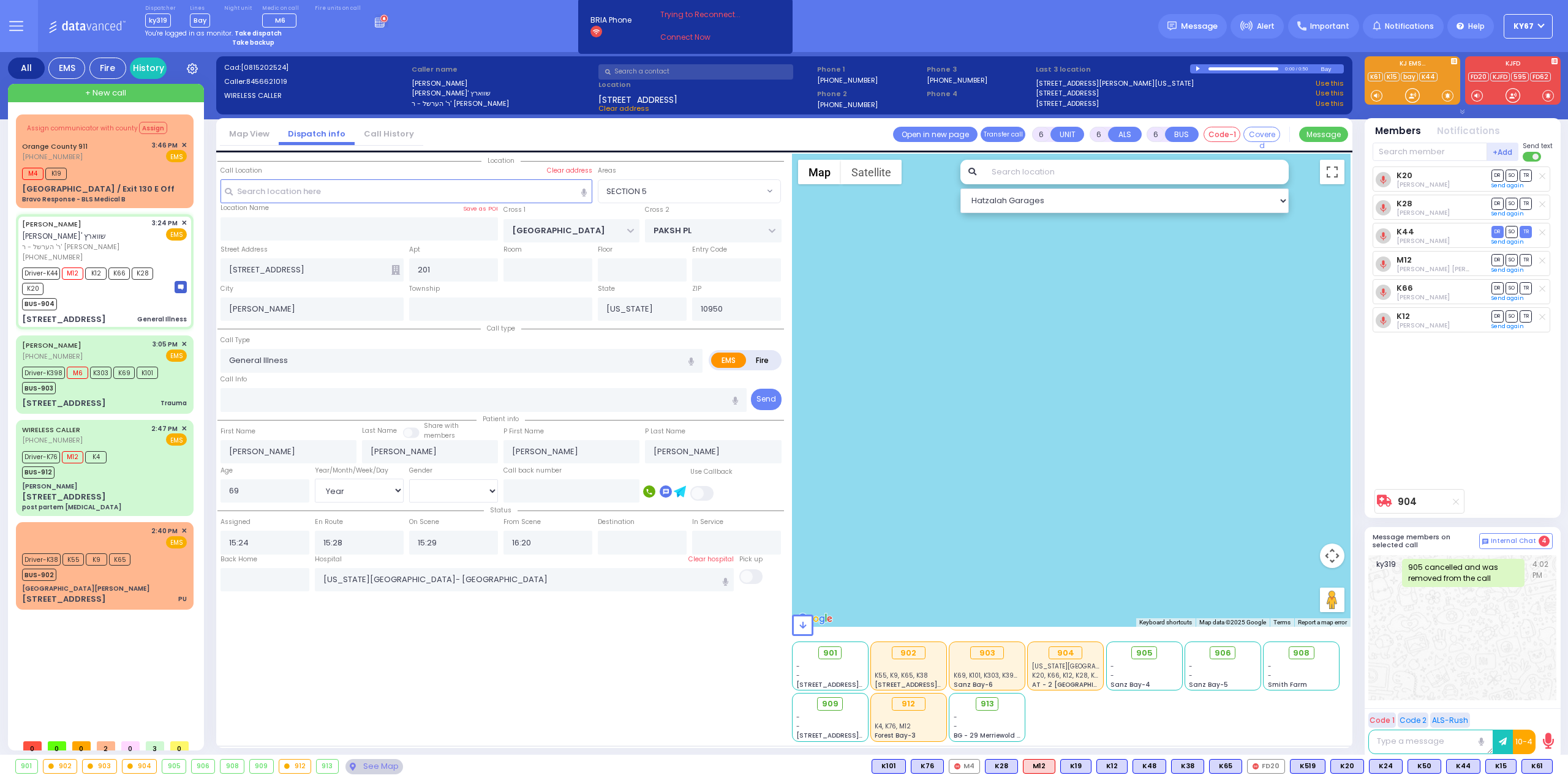
select select "Year"
select select "[DEMOGRAPHIC_DATA]"
radio input "true"
select select "Year"
select select "[DEMOGRAPHIC_DATA]"
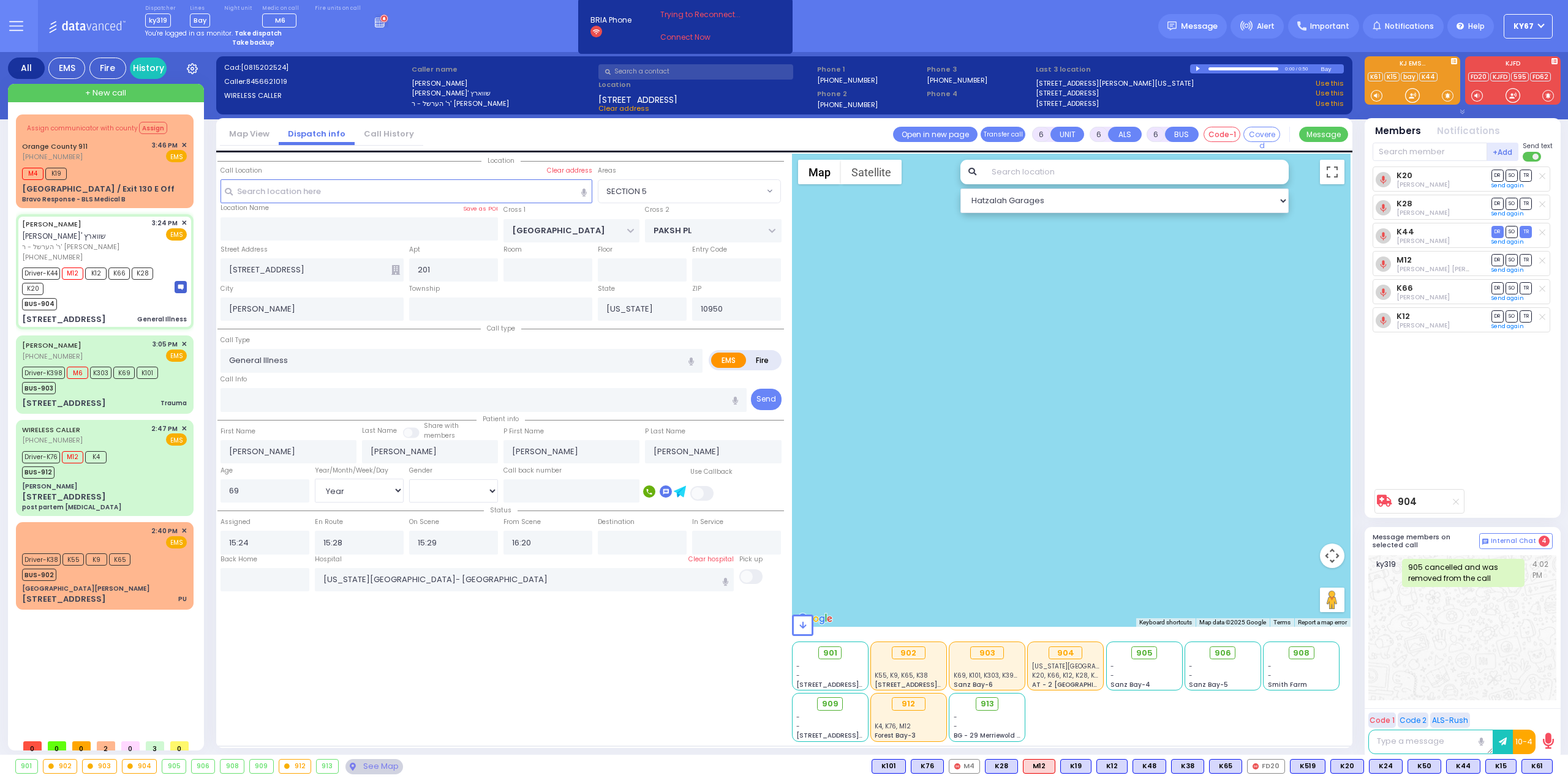
radio input "true"
select select "Year"
select select "[DEMOGRAPHIC_DATA]"
select select "SECTION 5"
select select "Hatzalah Garages"
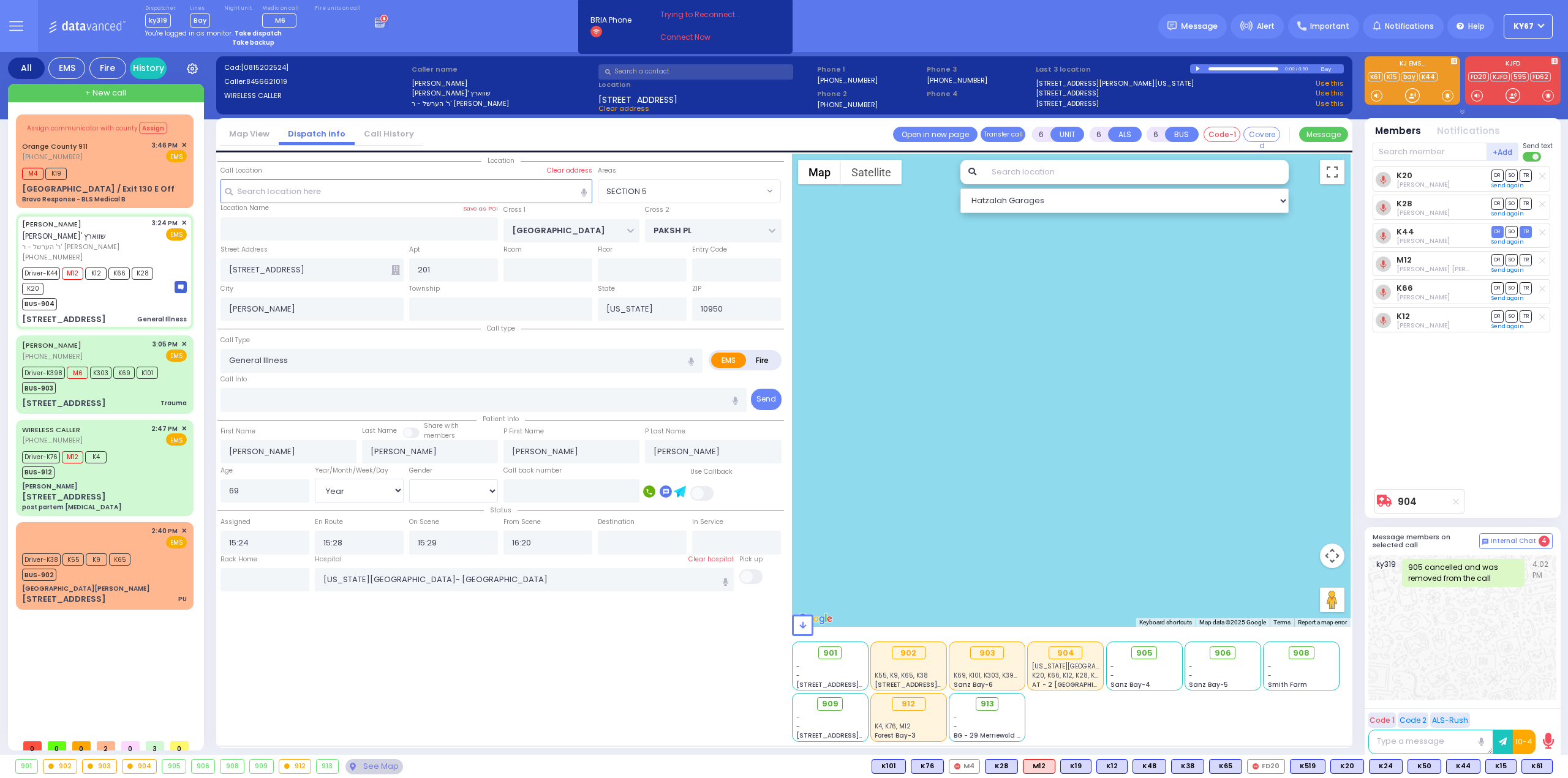
select select
radio input "true"
select select "Year"
select select "[DEMOGRAPHIC_DATA]"
radio input "true"
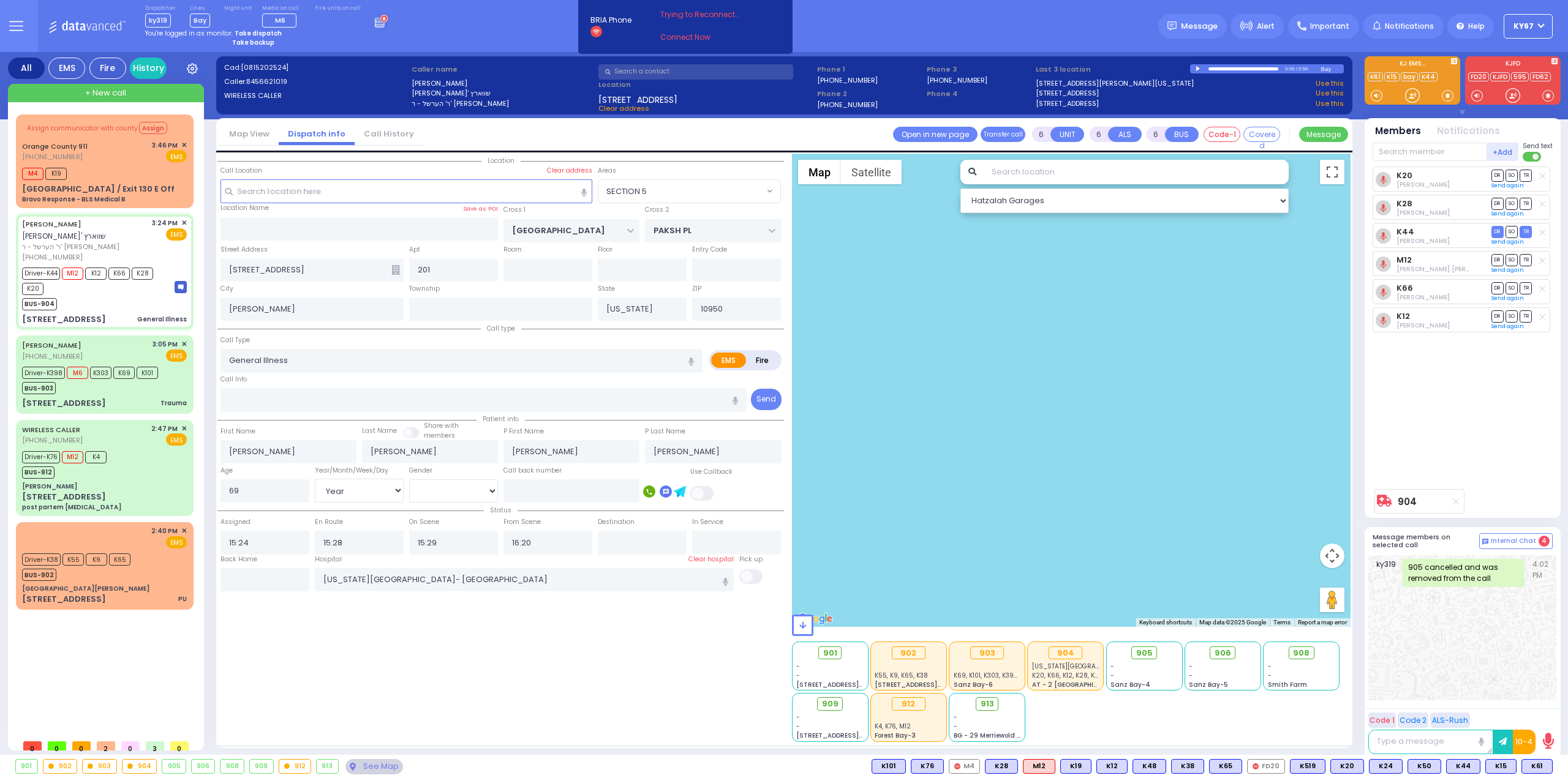
select select "Year"
select select "[DEMOGRAPHIC_DATA]"
select select "SECTION 5"
select select "Hatzalah Garages"
select select
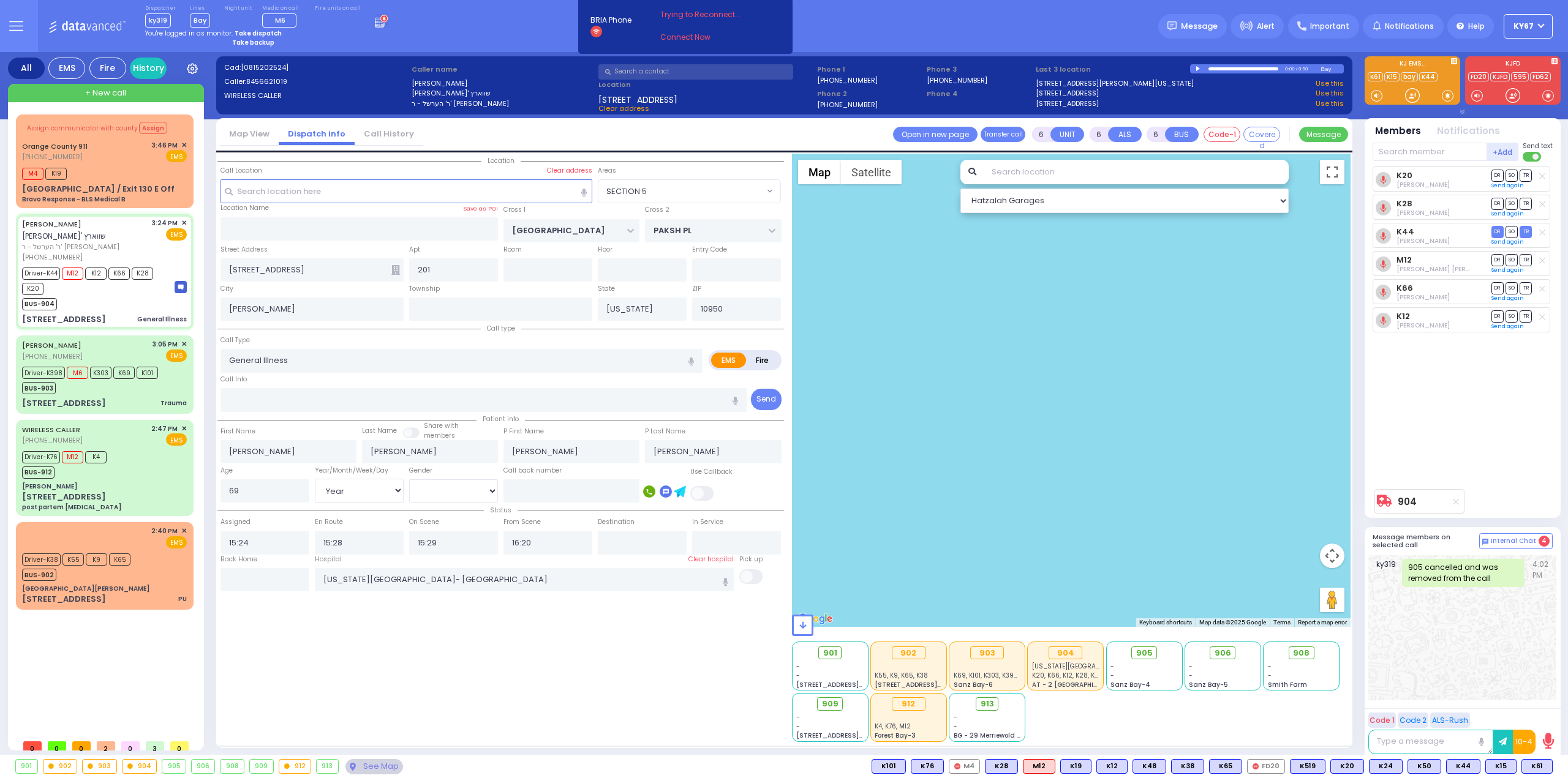
radio input "true"
select select "Year"
select select "[DEMOGRAPHIC_DATA]"
radio input "true"
select select "Year"
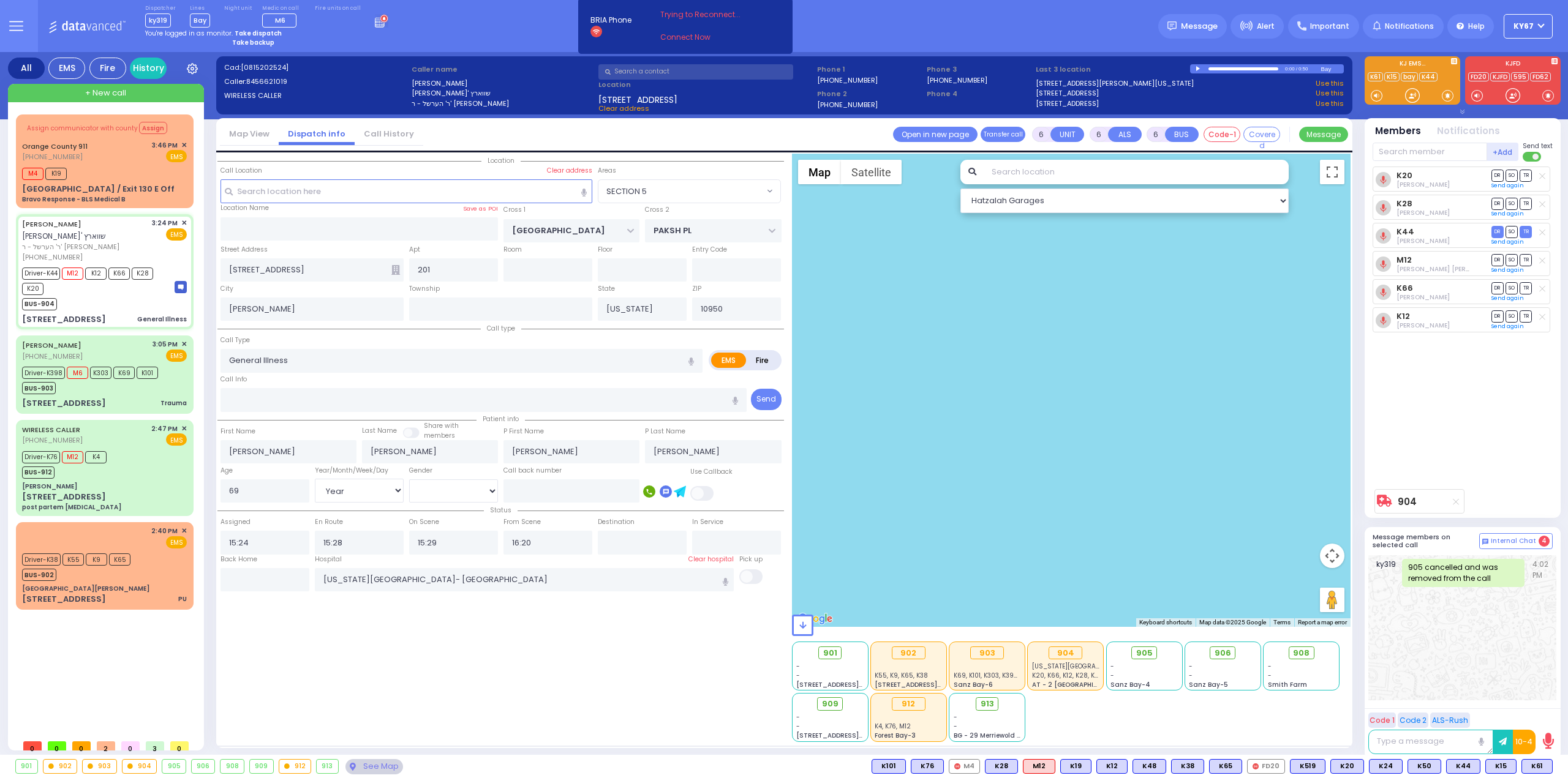
select select "[DEMOGRAPHIC_DATA]"
select select "SECTION 5"
select select "Hatzalah Garages"
select select
radio input "true"
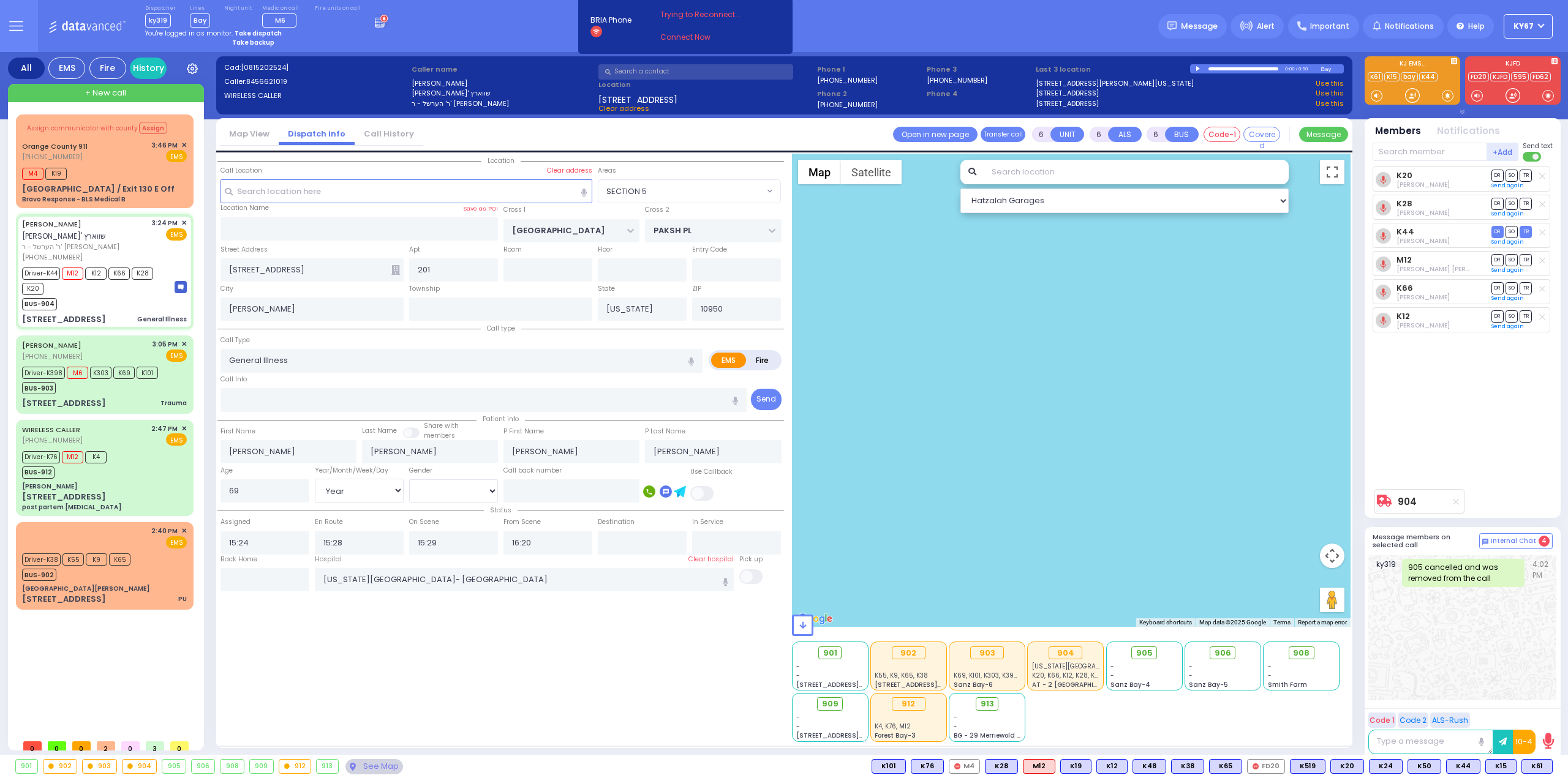
select select "Year"
select select "[DEMOGRAPHIC_DATA]"
select select "SECTION 5"
select select "Hatzalah Garages"
select select
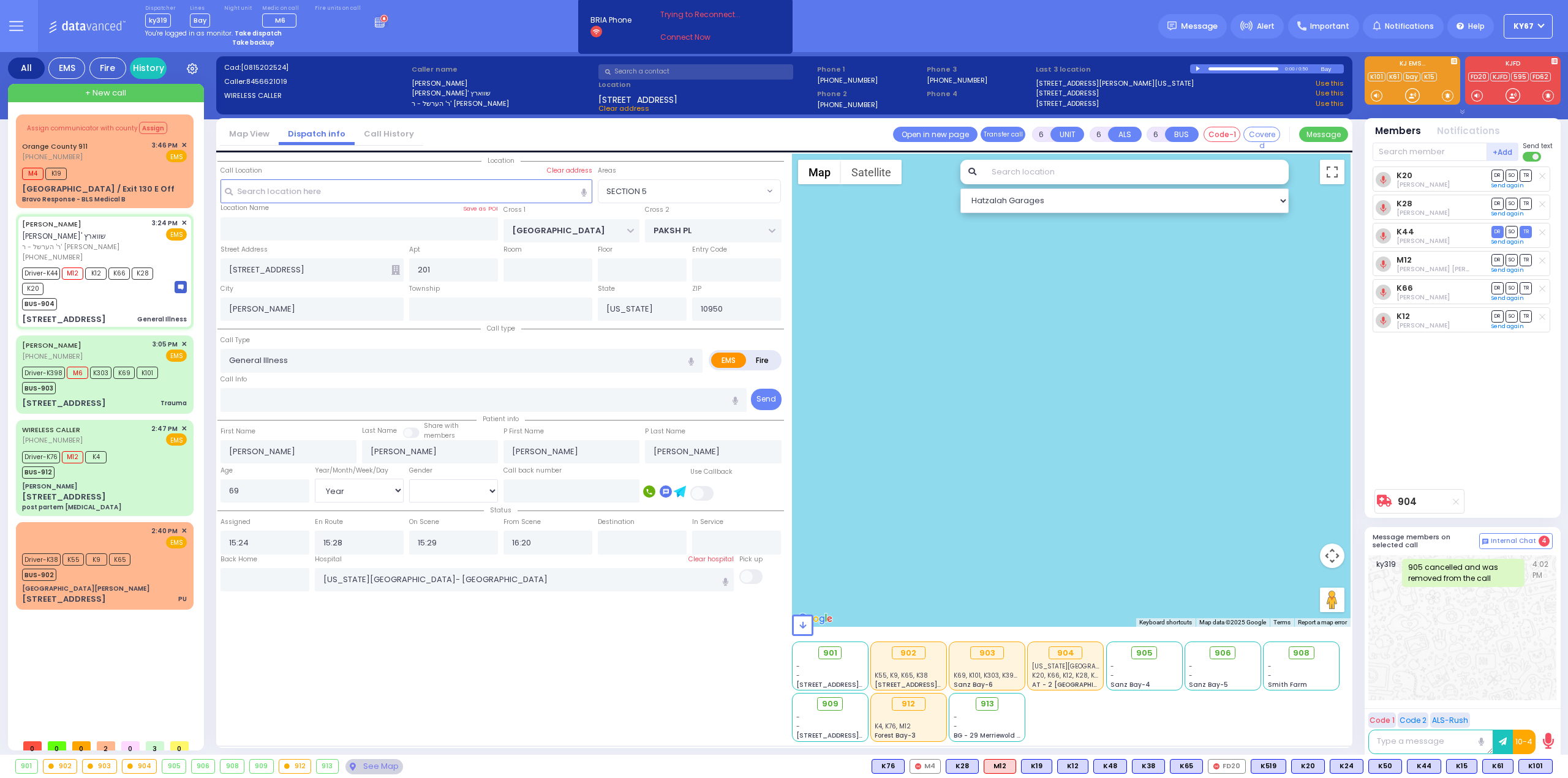
radio input "true"
select select "Year"
select select "[DEMOGRAPHIC_DATA]"
select select "SECTION 5"
select select "Hatzalah Garages"
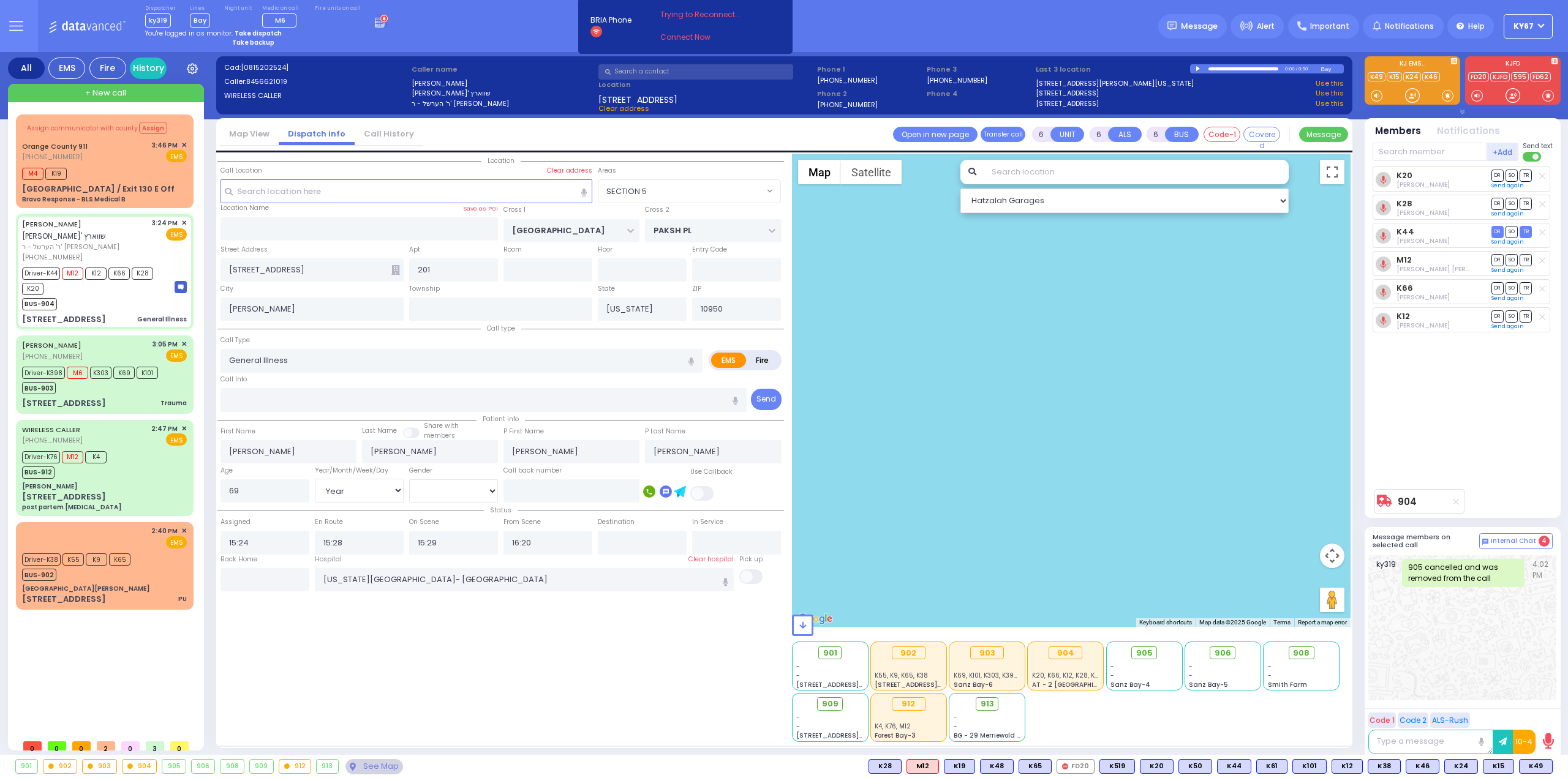
select select
radio input "true"
select select "Year"
select select "[DEMOGRAPHIC_DATA]"
radio input "true"
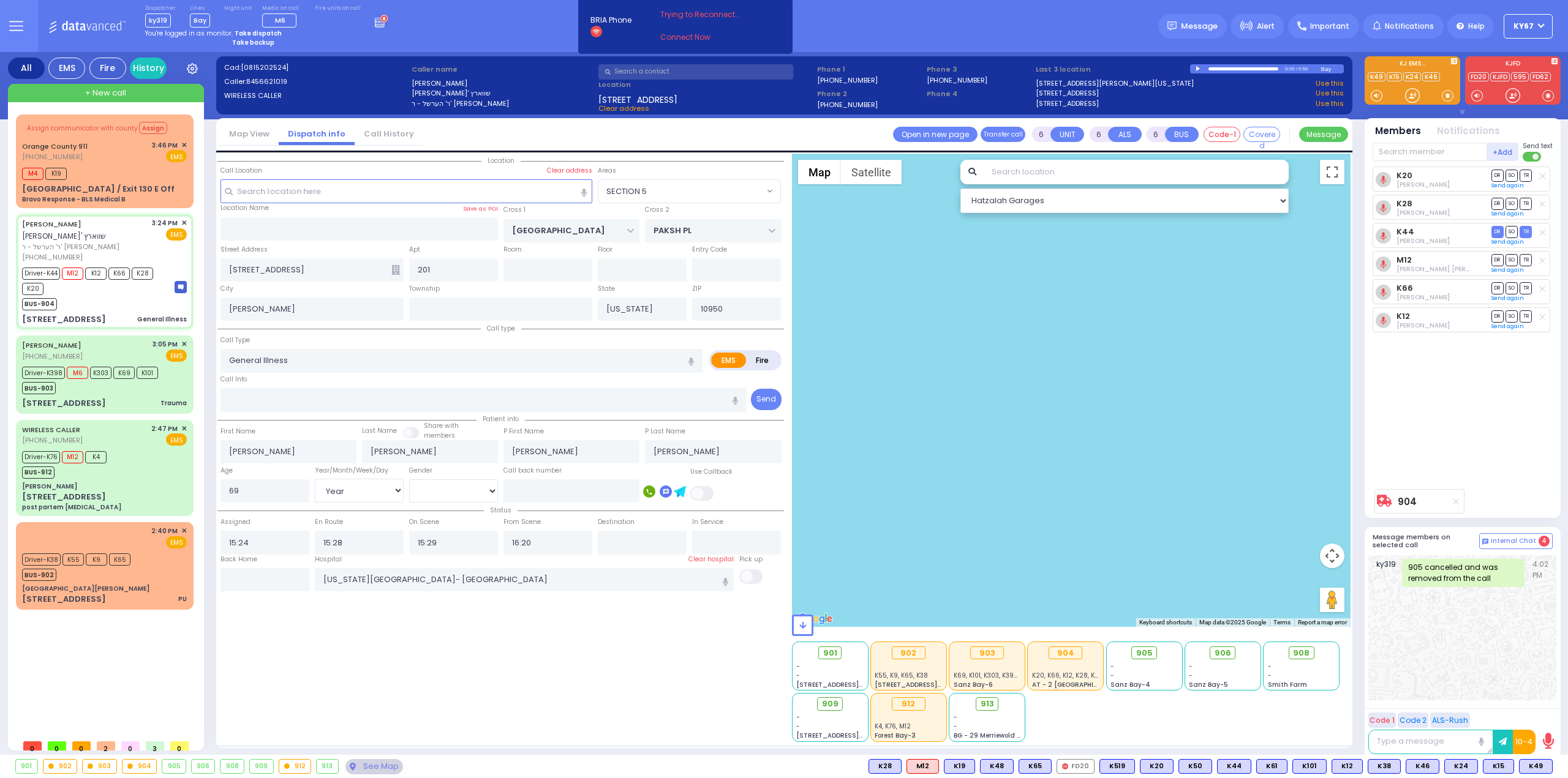
select select "Year"
select select "[DEMOGRAPHIC_DATA]"
select select "SECTION 5"
select select "Hatzalah Garages"
select select
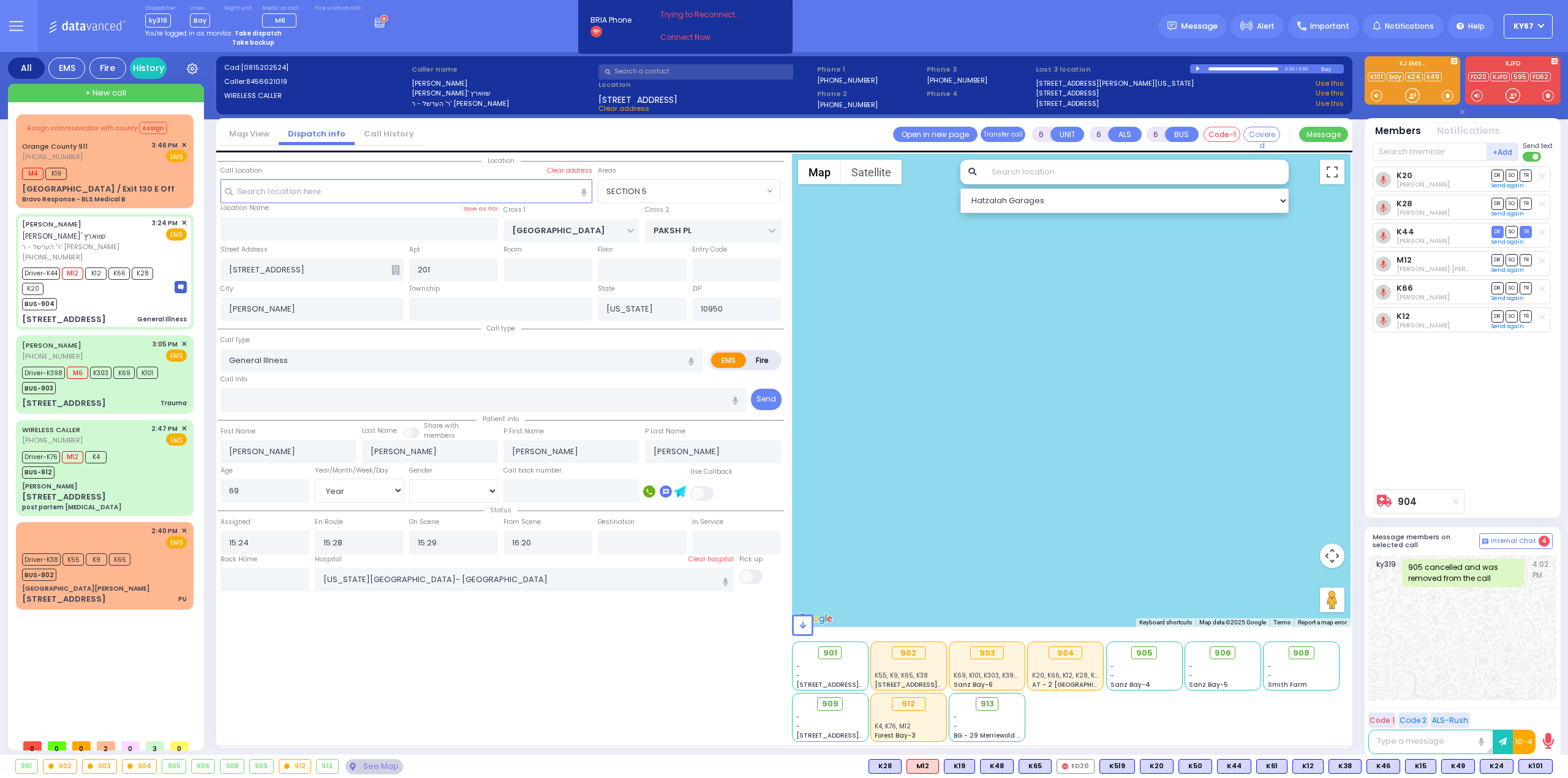
radio input "true"
select select "Year"
select select "[DEMOGRAPHIC_DATA]"
select select "SECTION 5"
select select "Hatzalah Garages"
